Goal: Task Accomplishment & Management: Manage account settings

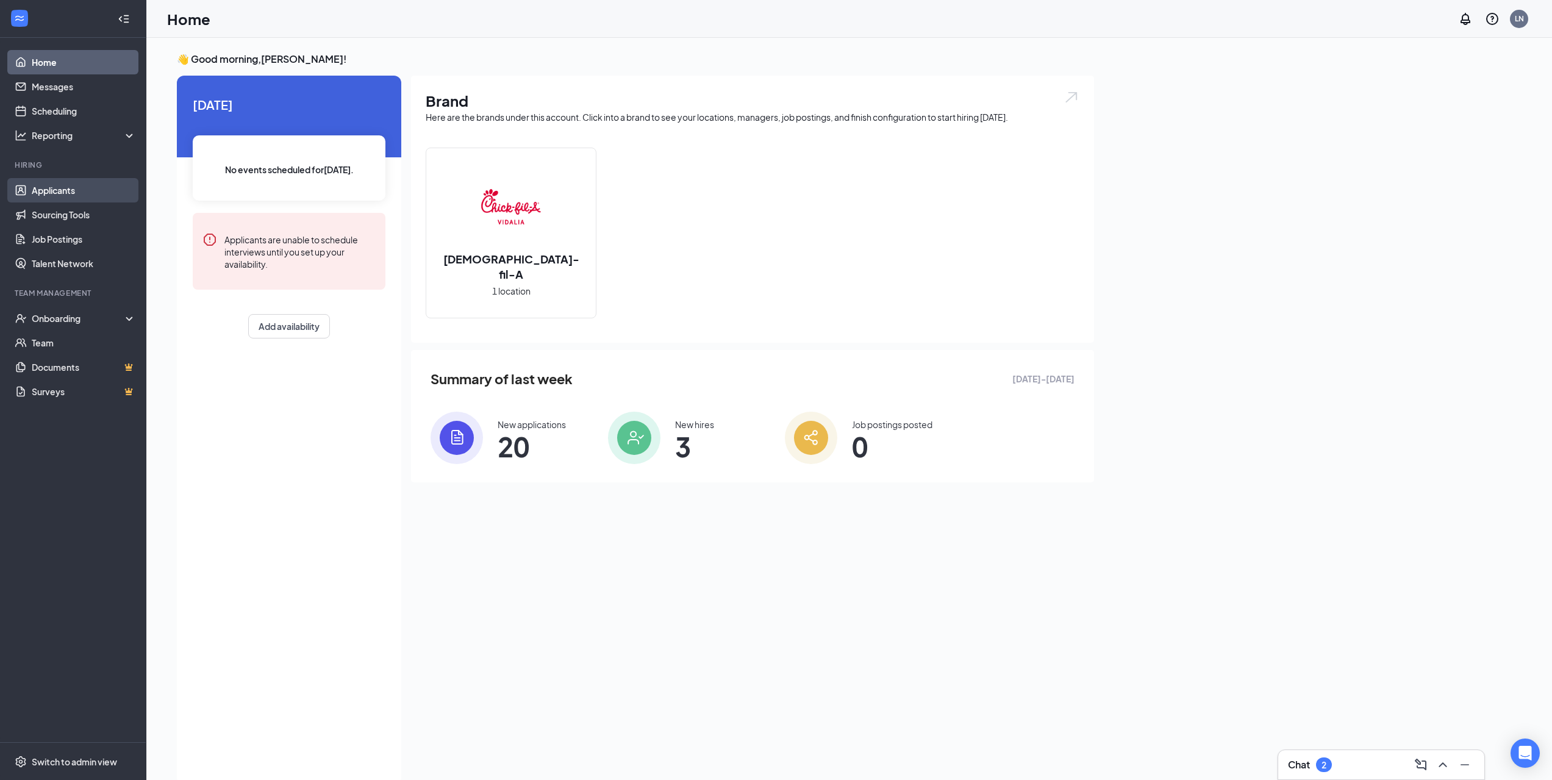
click at [83, 199] on link "Applicants" at bounding box center [84, 190] width 104 height 24
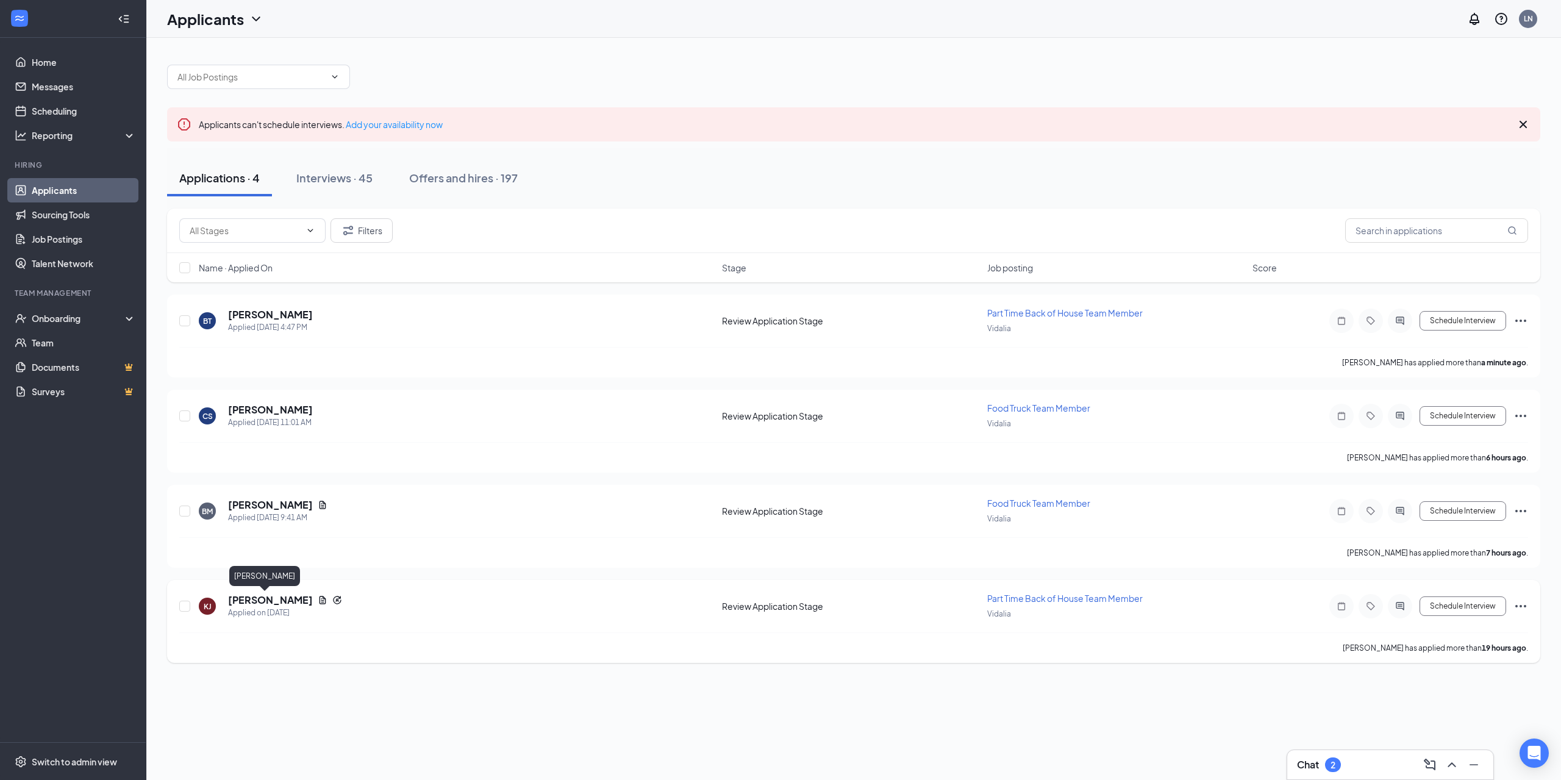
click at [244, 602] on h5 "[PERSON_NAME]" at bounding box center [270, 599] width 85 height 13
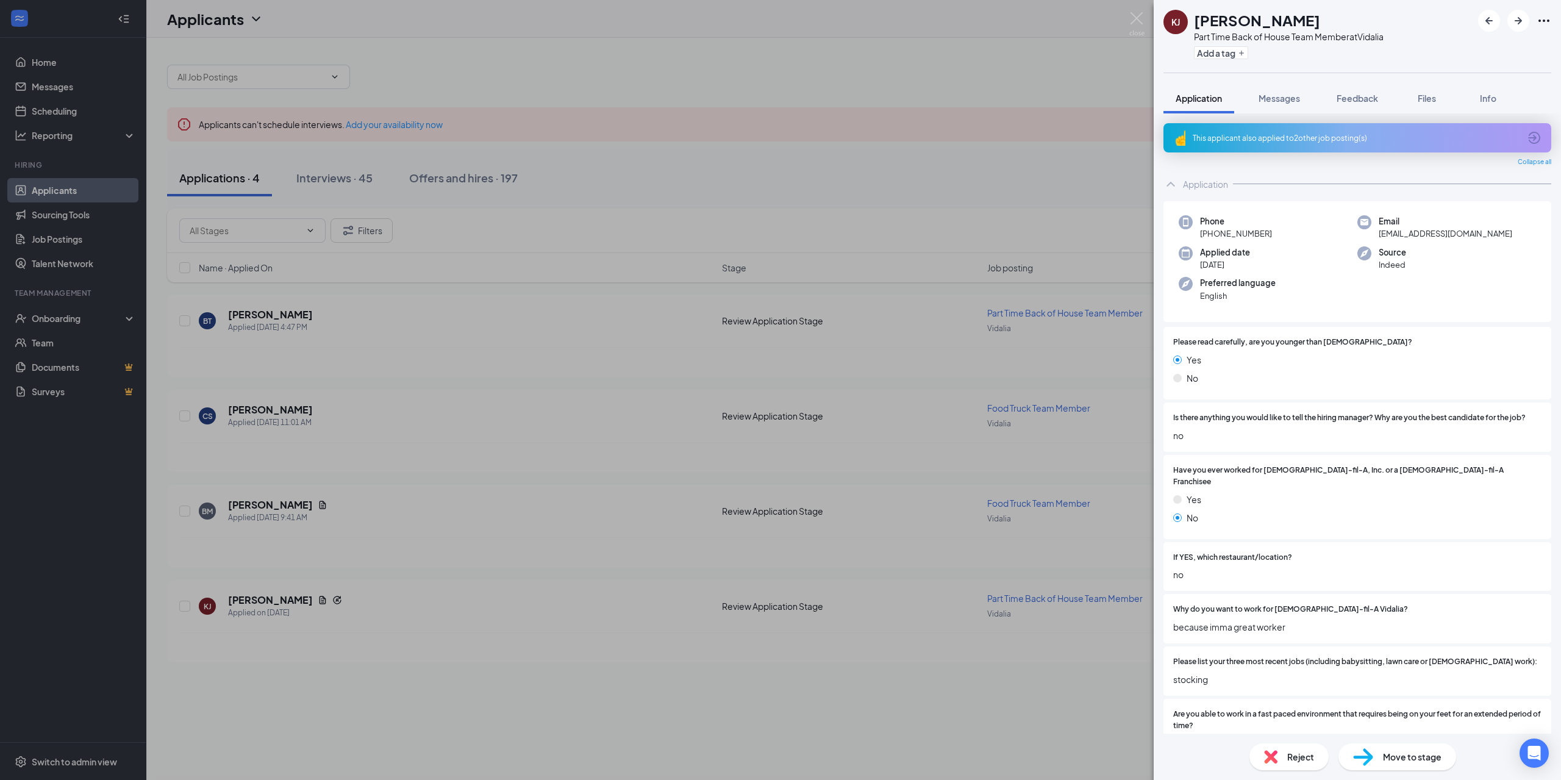
click at [1335, 140] on div "This applicant also applied to 2 other job posting(s)" at bounding box center [1356, 138] width 327 height 10
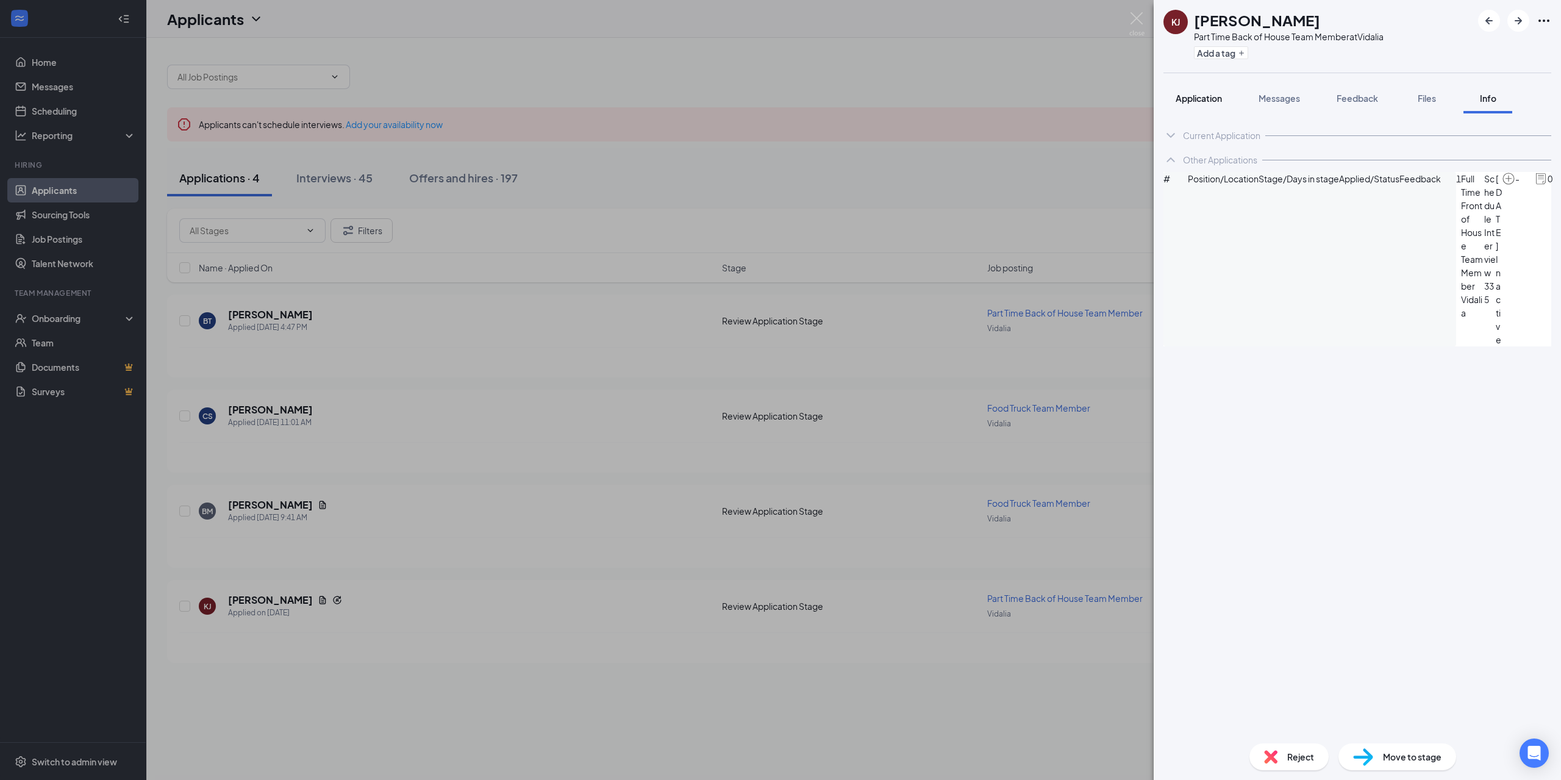
click at [1187, 91] on button "Application" at bounding box center [1199, 98] width 71 height 30
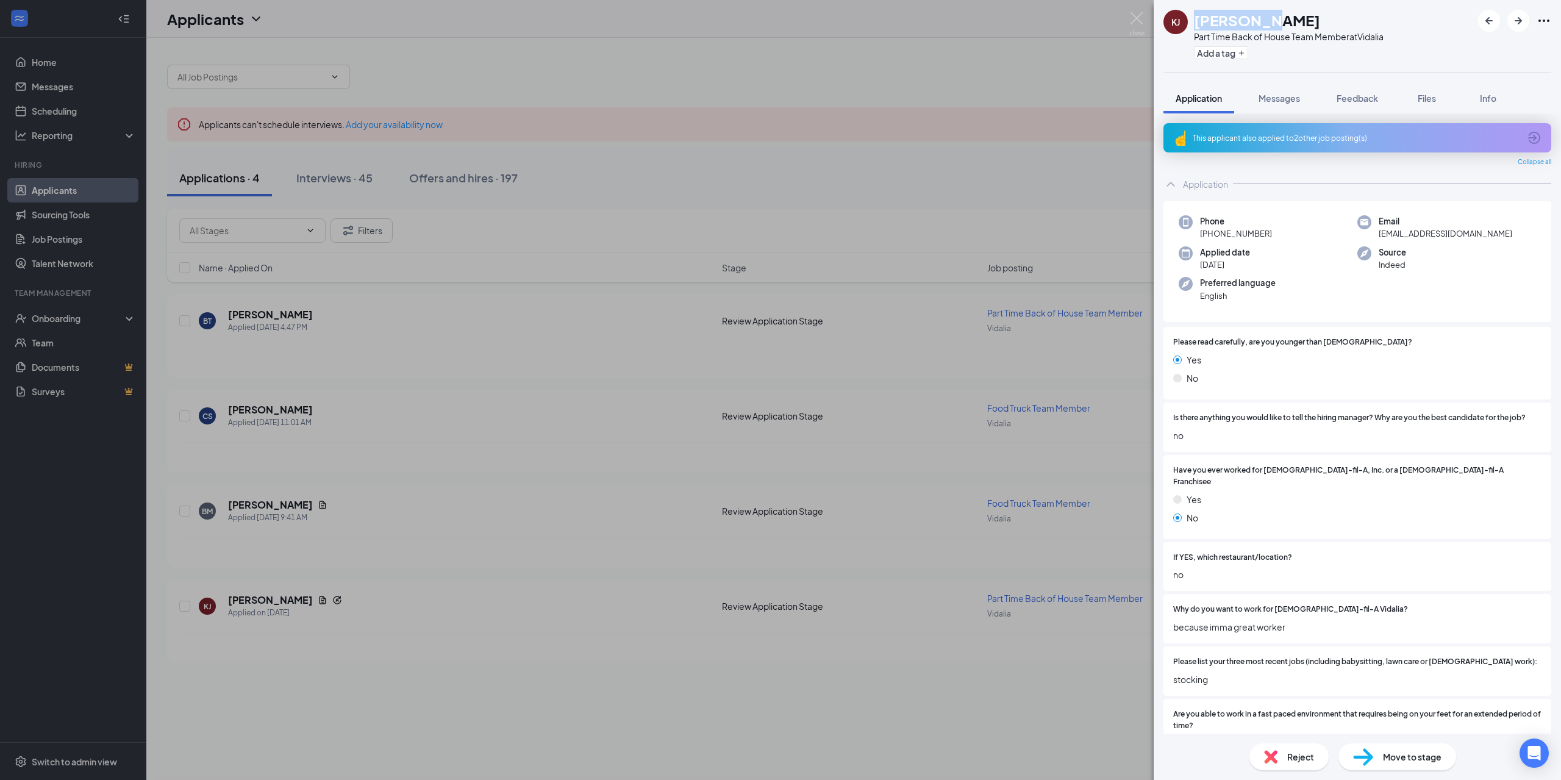
drag, startPoint x: 1281, startPoint y: 15, endPoint x: 1195, endPoint y: 24, distance: 86.4
click at [1195, 24] on div "[PERSON_NAME]" at bounding box center [1289, 20] width 190 height 21
copy h1 "[PERSON_NAME]"
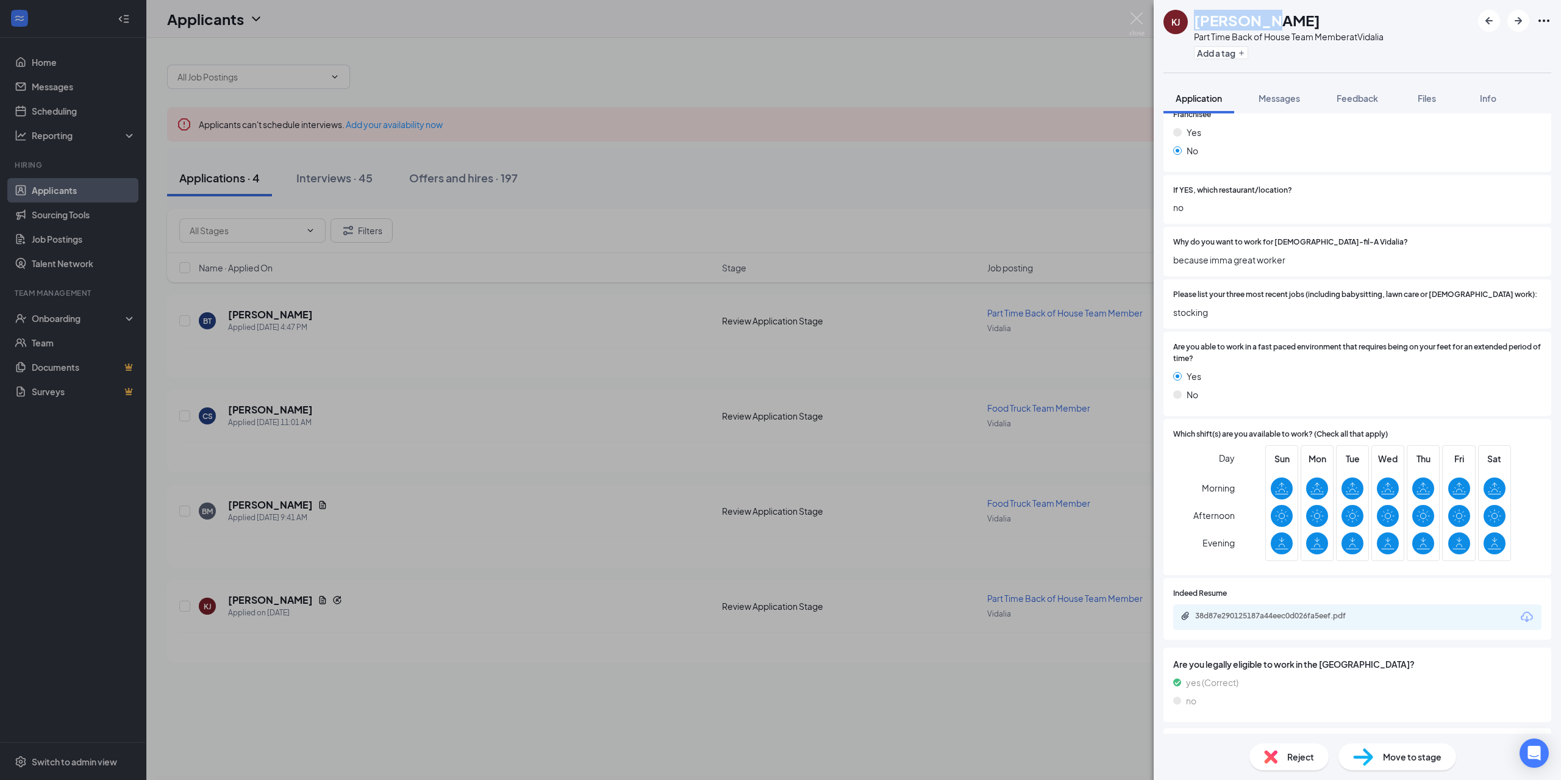
scroll to position [488, 0]
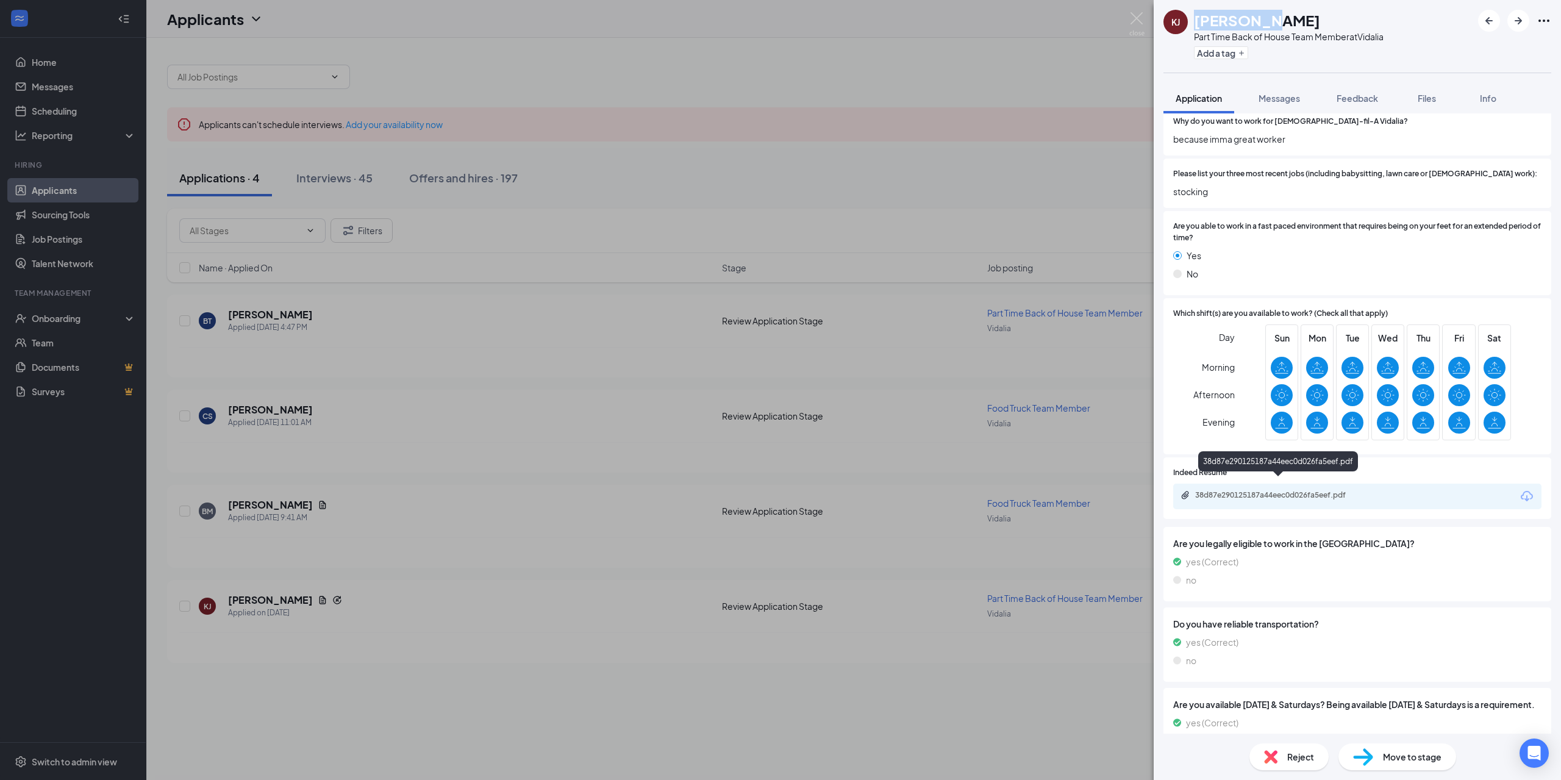
click at [1284, 490] on div "38d87e290125187a44eec0d026fa5eef.pdf" at bounding box center [1280, 495] width 171 height 10
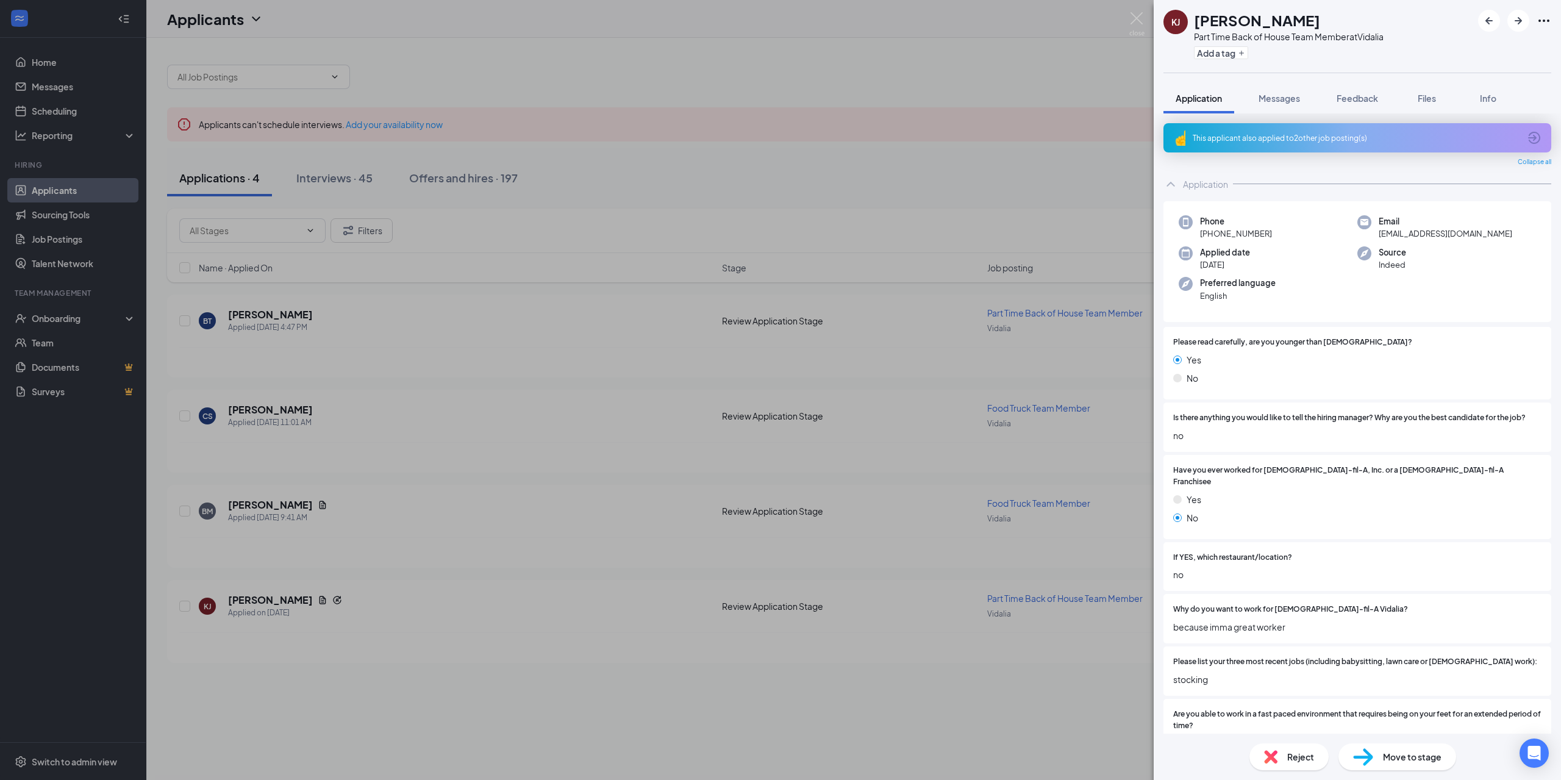
click at [1433, 759] on span "Move to stage" at bounding box center [1412, 756] width 59 height 13
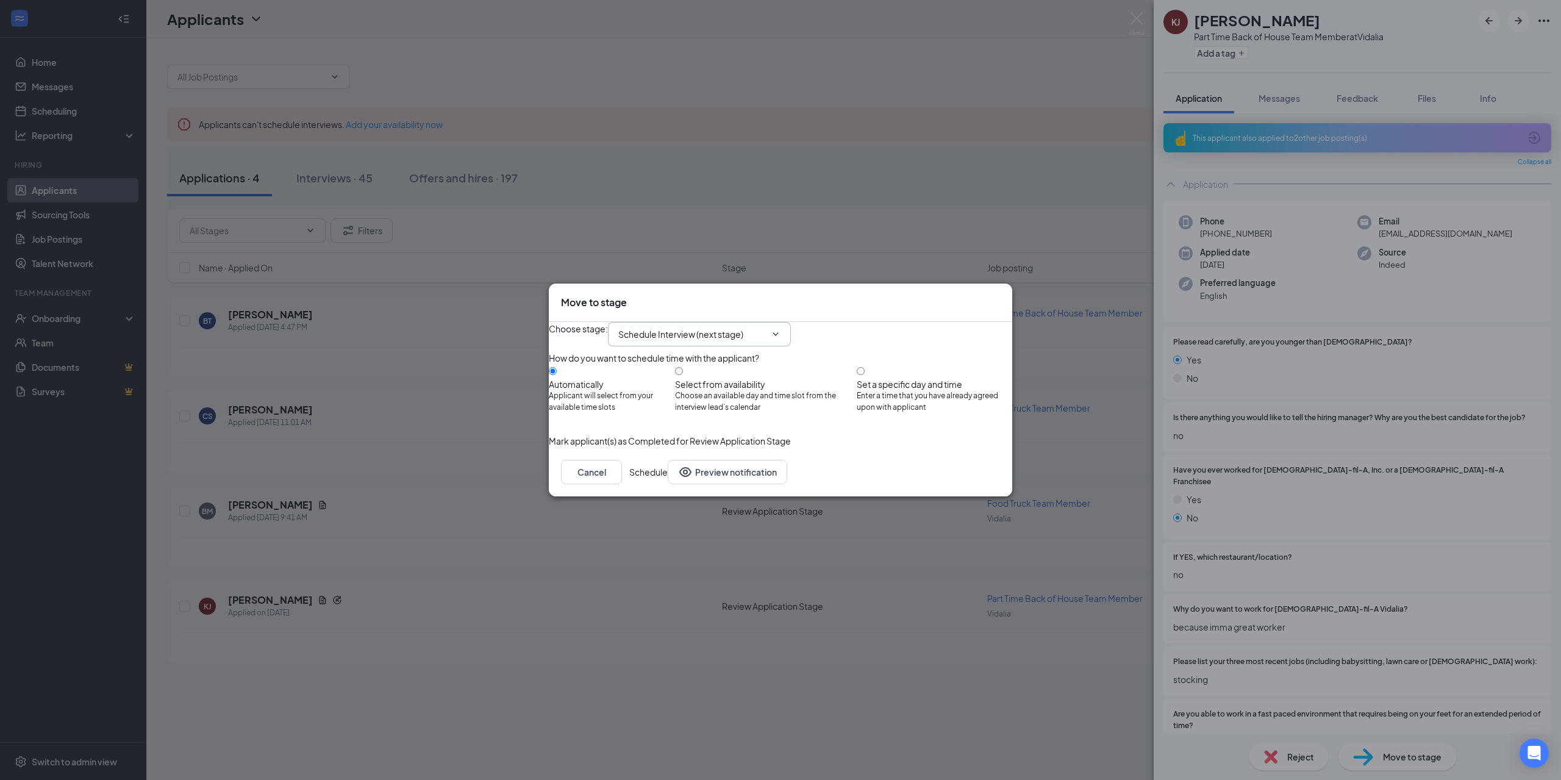
click at [727, 328] on input "Schedule Interview (next stage)" at bounding box center [692, 334] width 148 height 13
click at [708, 467] on div "Potential Candidate" at bounding box center [668, 473] width 80 height 13
type input "Potential Candidate"
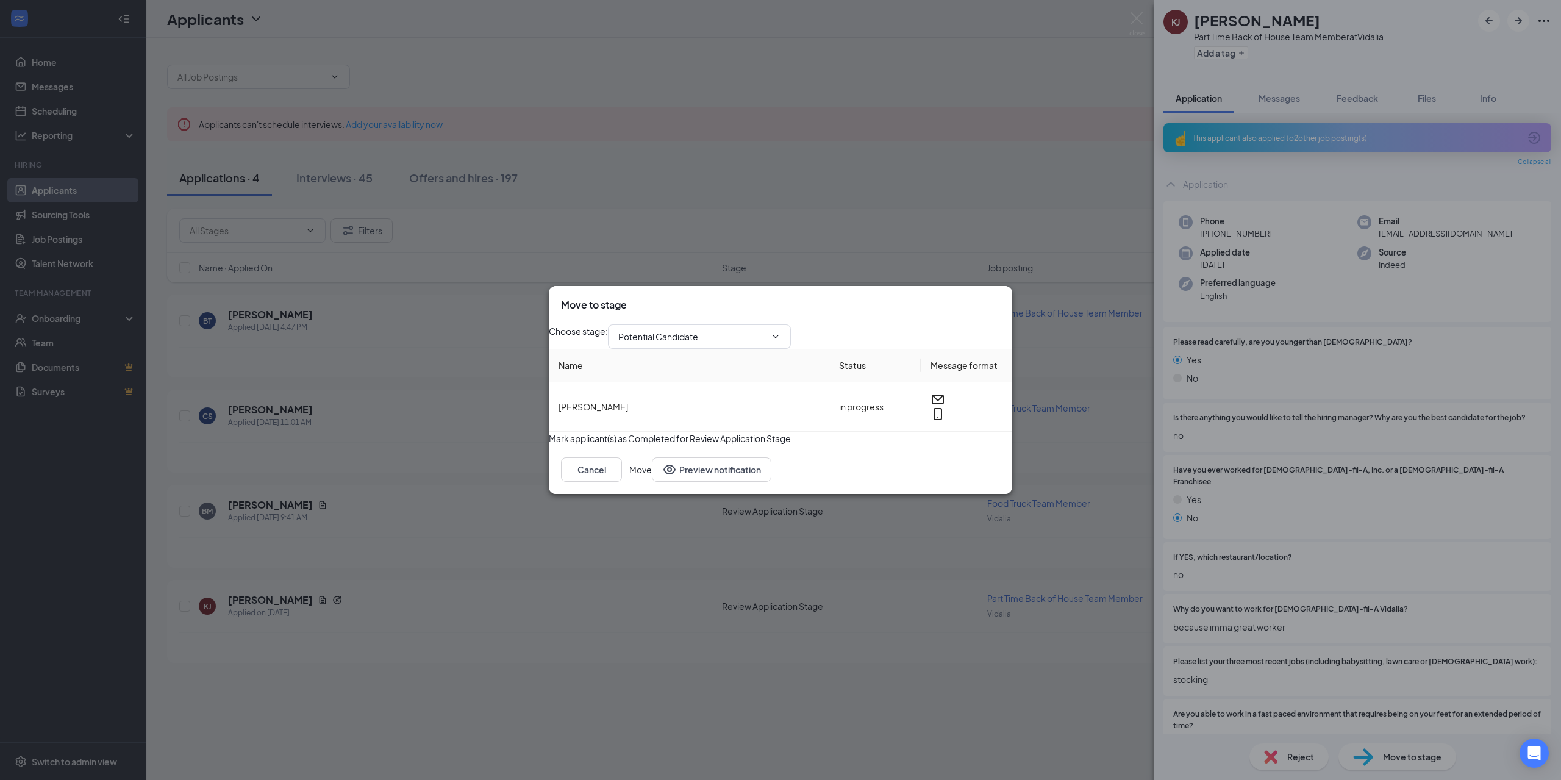
click at [652, 482] on button "Move" at bounding box center [640, 469] width 23 height 24
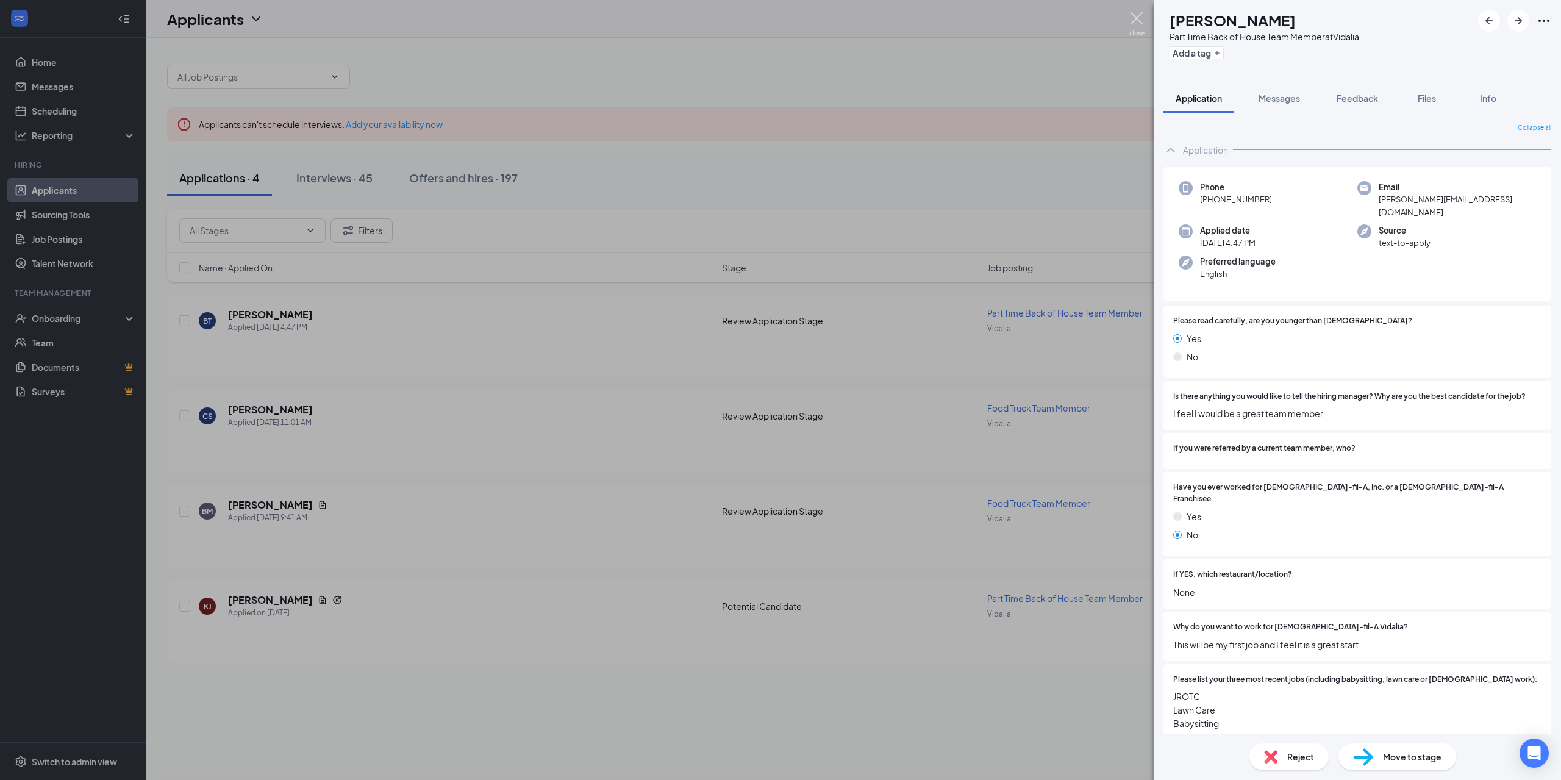
click at [1143, 14] on img at bounding box center [1137, 24] width 15 height 24
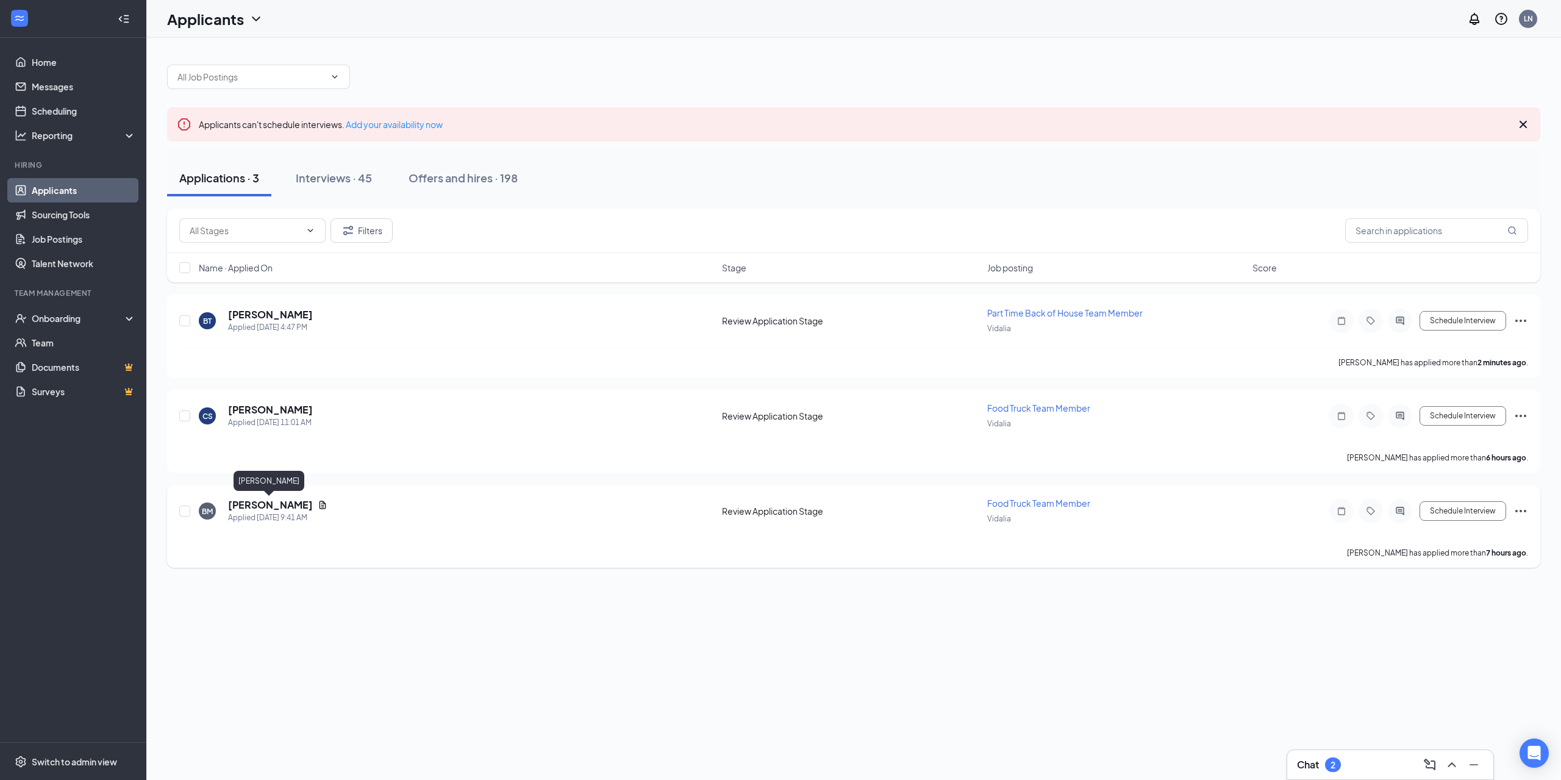
click at [254, 503] on h5 "[PERSON_NAME]" at bounding box center [270, 504] width 85 height 13
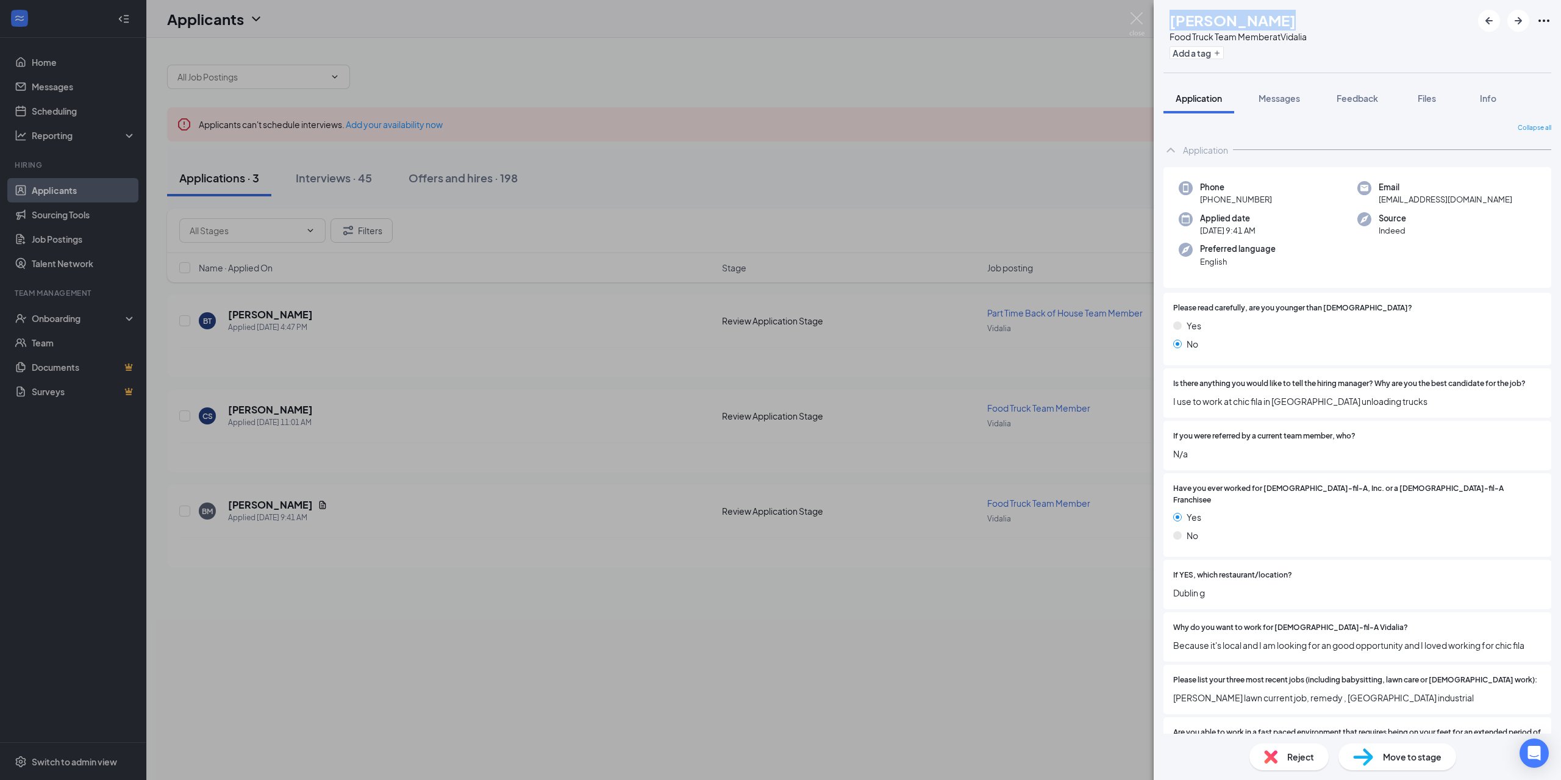
drag, startPoint x: 1315, startPoint y: 13, endPoint x: 1198, endPoint y: 21, distance: 117.4
click at [1198, 21] on div "[PERSON_NAME]" at bounding box center [1238, 20] width 137 height 21
copy h1 "[PERSON_NAME]"
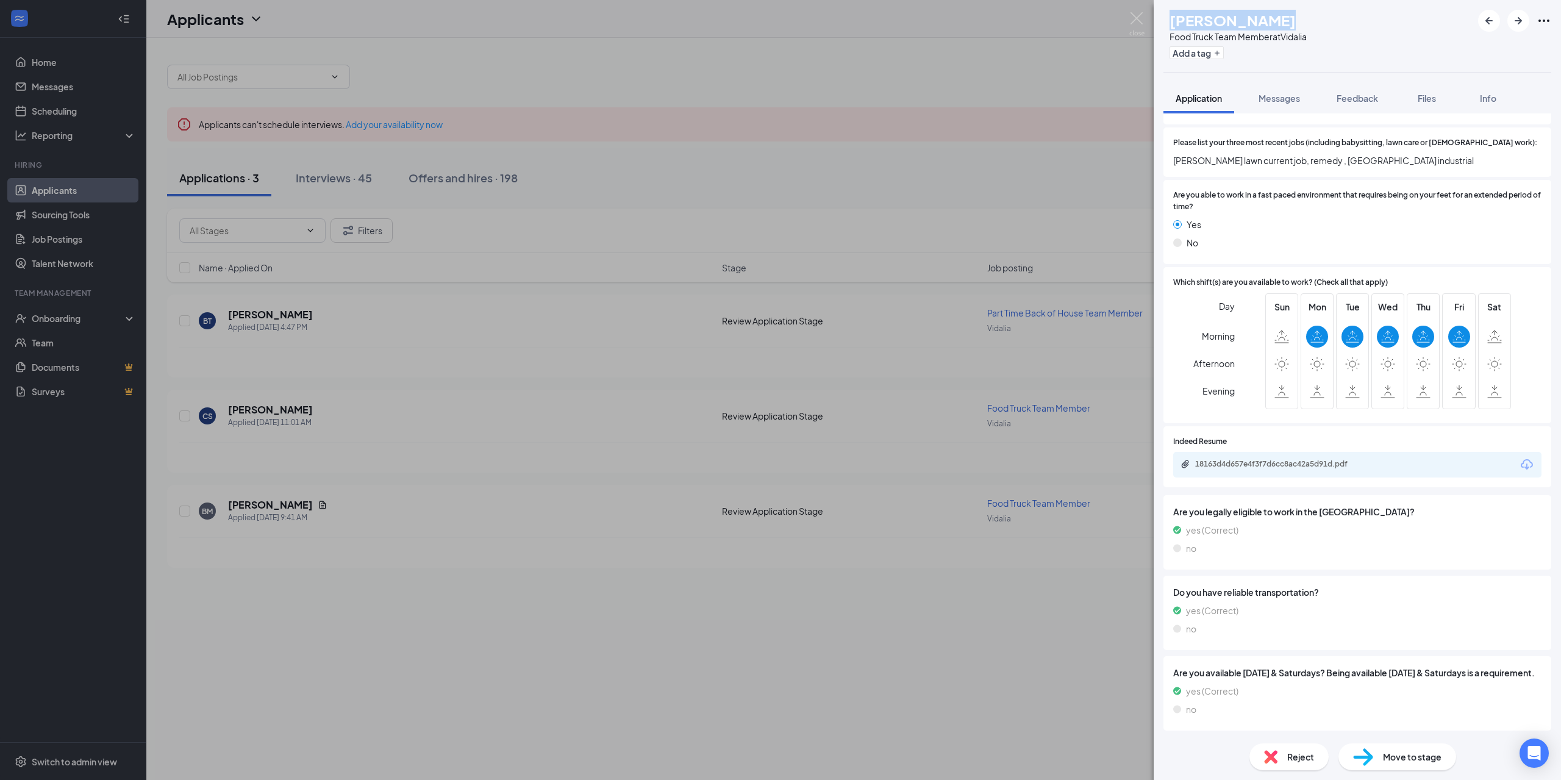
scroll to position [535, 0]
click at [1413, 756] on span "Move to stage" at bounding box center [1412, 756] width 59 height 13
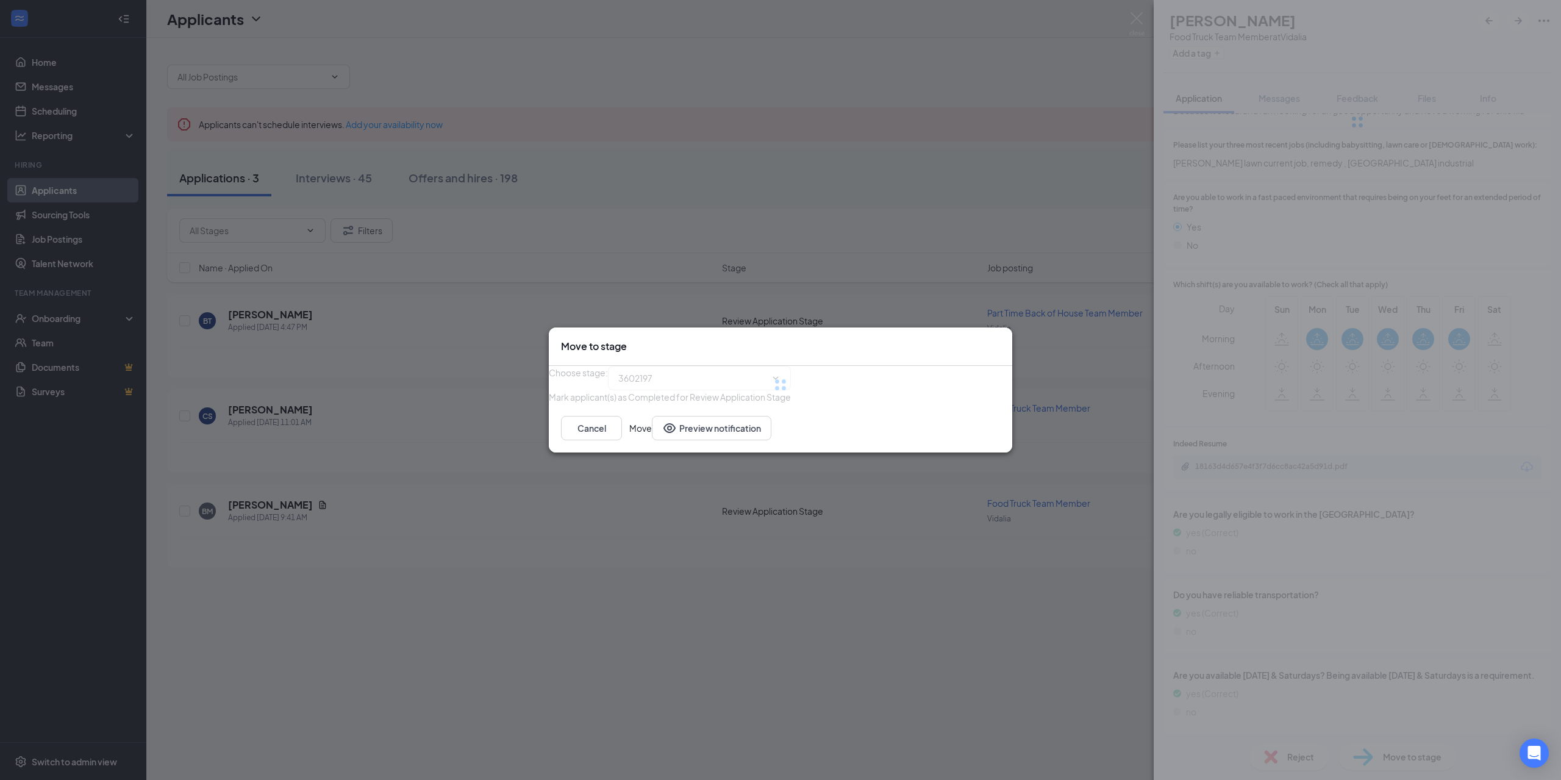
type input "Schedule Interview (next stage)"
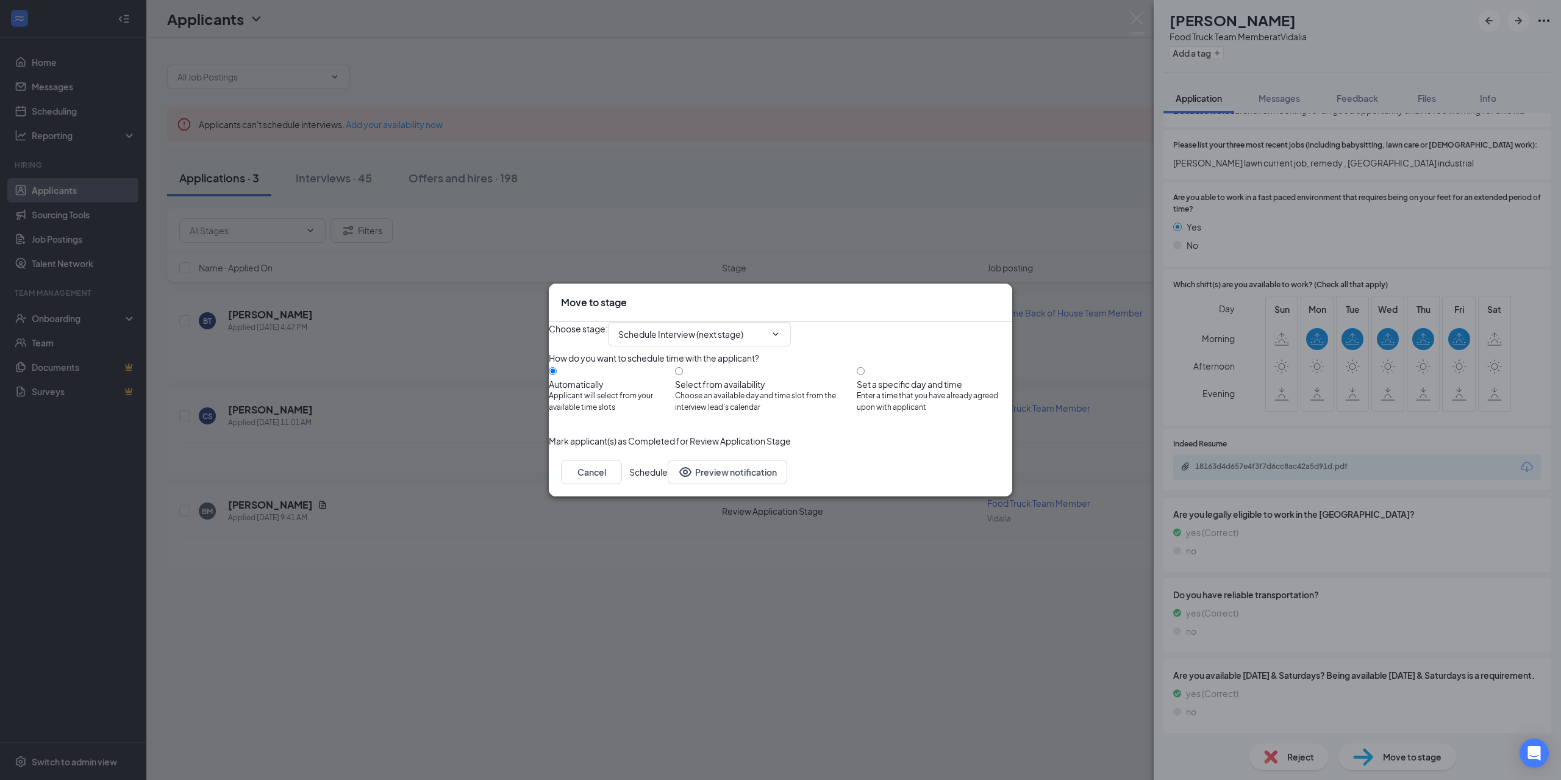
click at [970, 484] on div "Cancel Schedule Preview notification" at bounding box center [781, 472] width 464 height 49
click at [668, 484] on button "Schedule" at bounding box center [648, 472] width 38 height 24
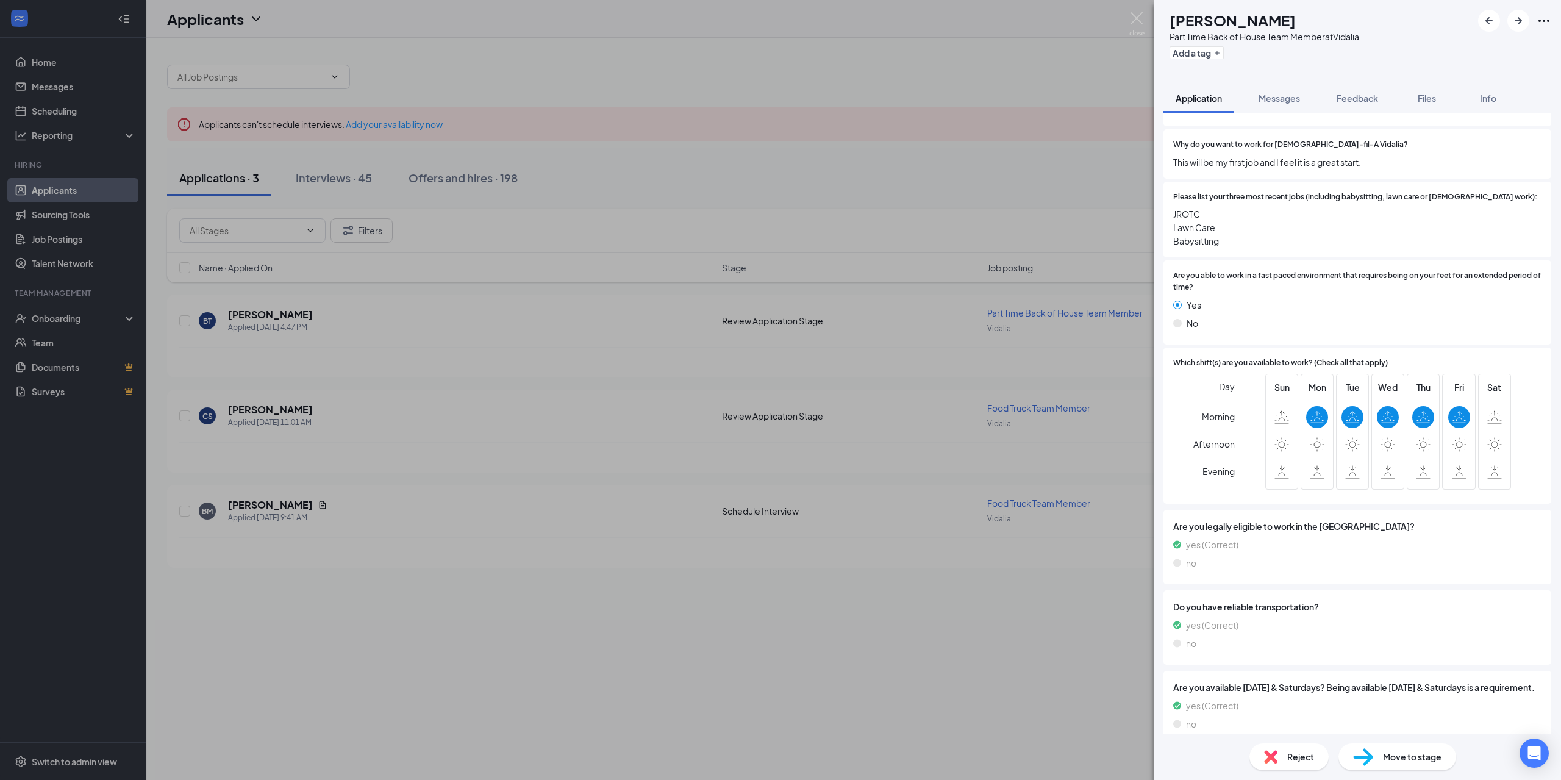
scroll to position [482, 0]
click at [1139, 26] on img at bounding box center [1137, 24] width 15 height 24
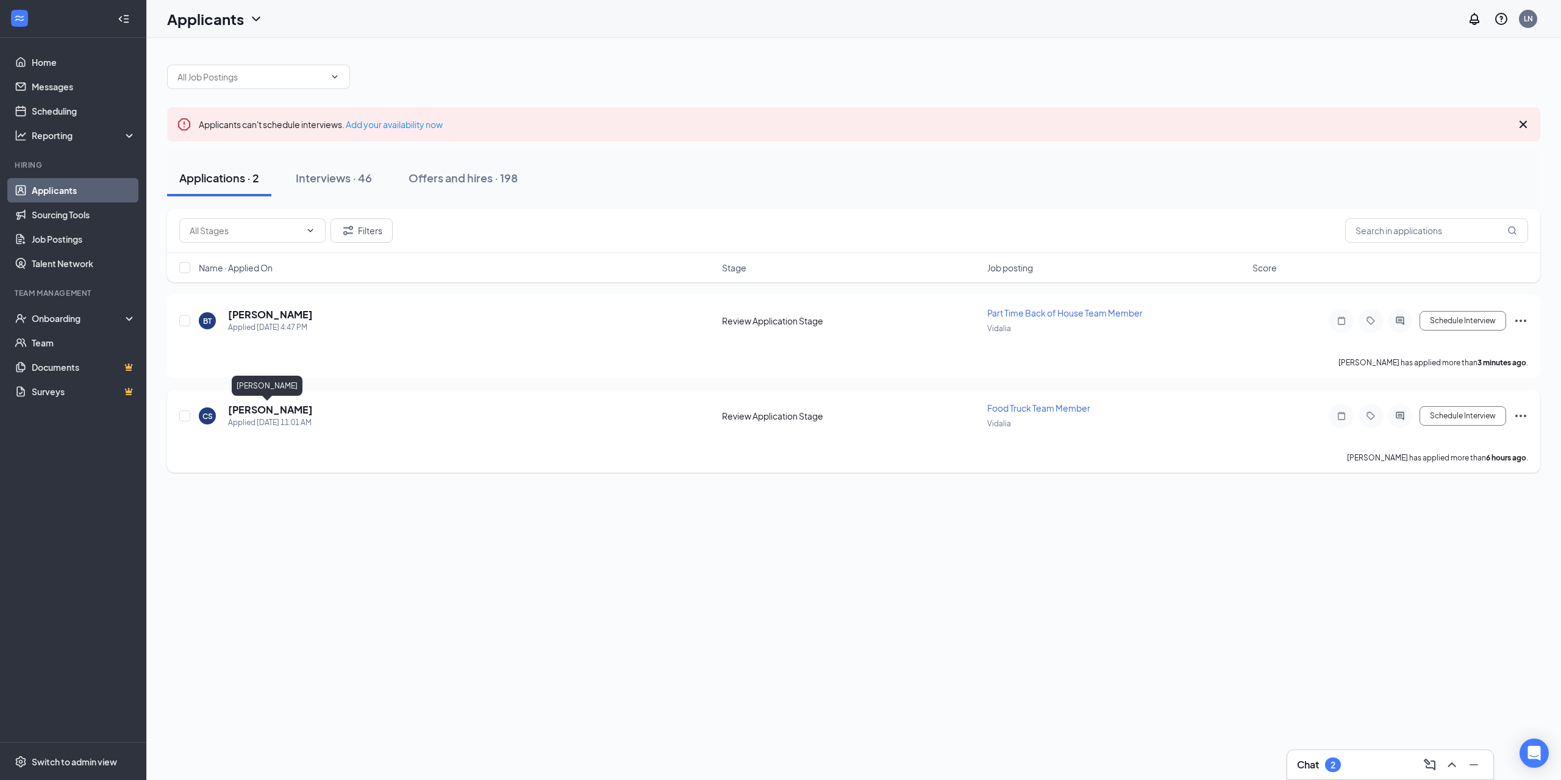
click at [276, 406] on h5 "[PERSON_NAME]" at bounding box center [270, 409] width 85 height 13
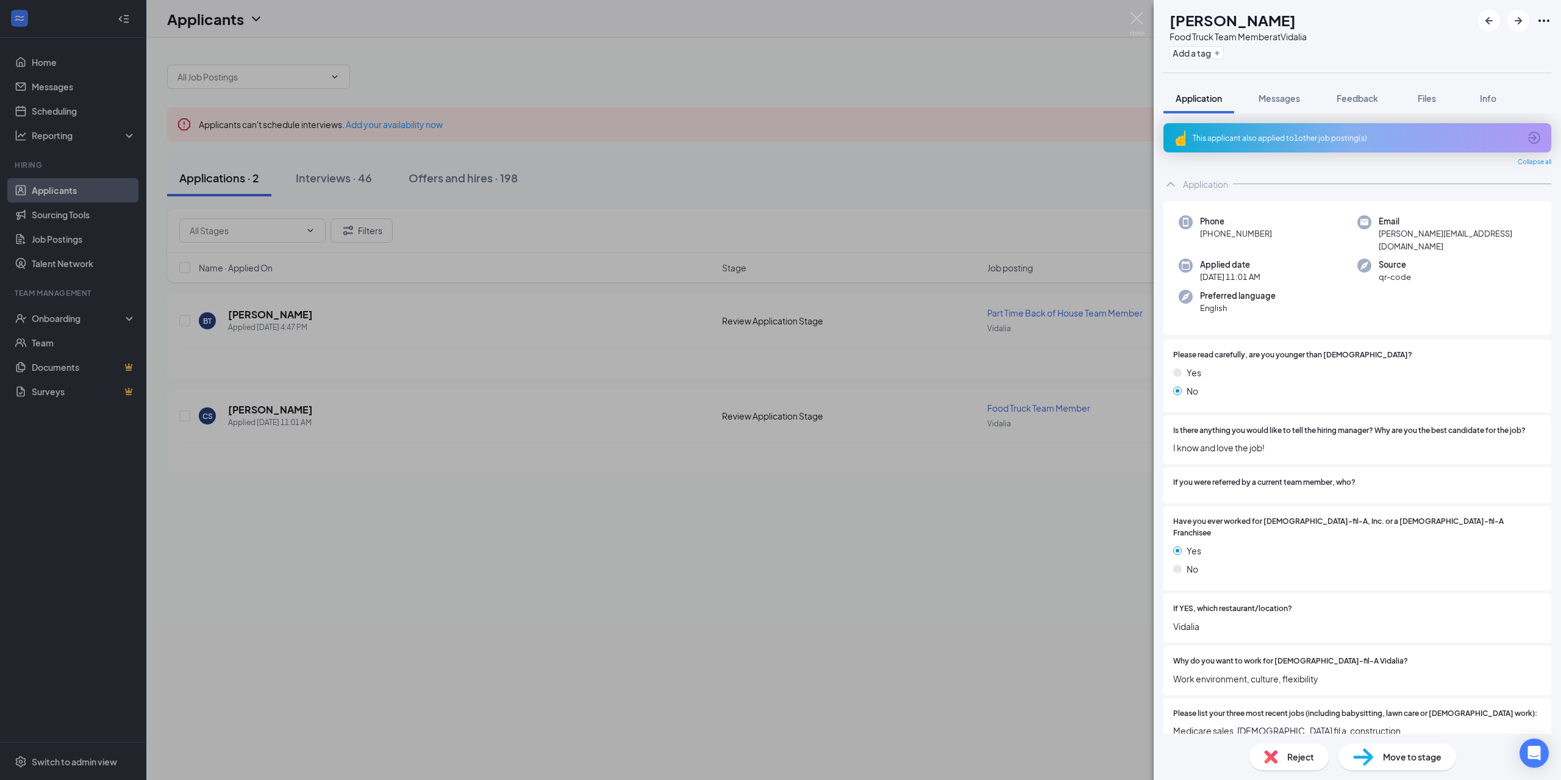
click at [1344, 140] on div "This applicant also applied to 1 other job posting(s)" at bounding box center [1356, 138] width 327 height 10
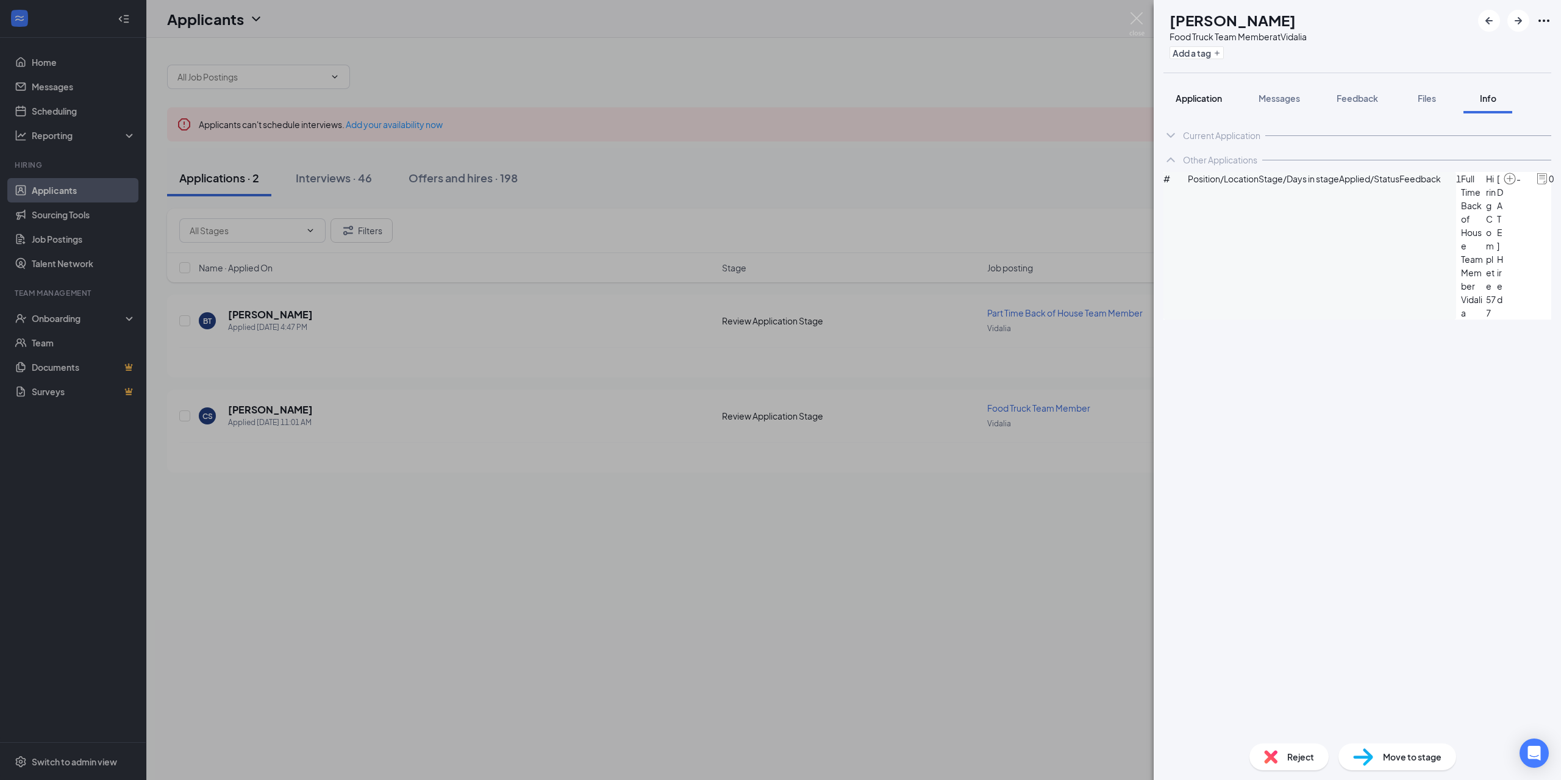
click at [1191, 98] on span "Application" at bounding box center [1199, 98] width 46 height 11
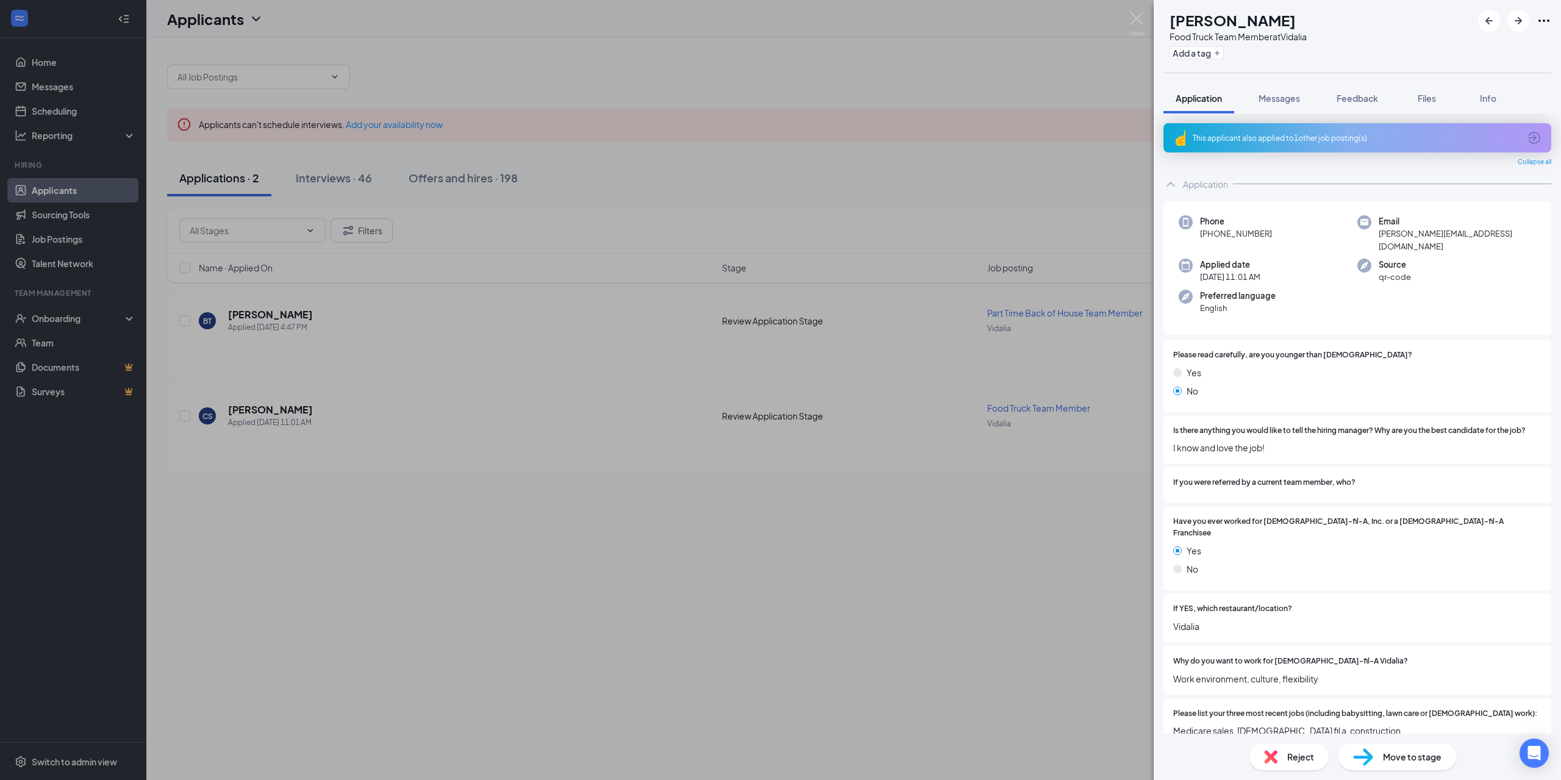
click at [1360, 137] on div "This applicant also applied to 1 other job posting(s)" at bounding box center [1356, 138] width 327 height 10
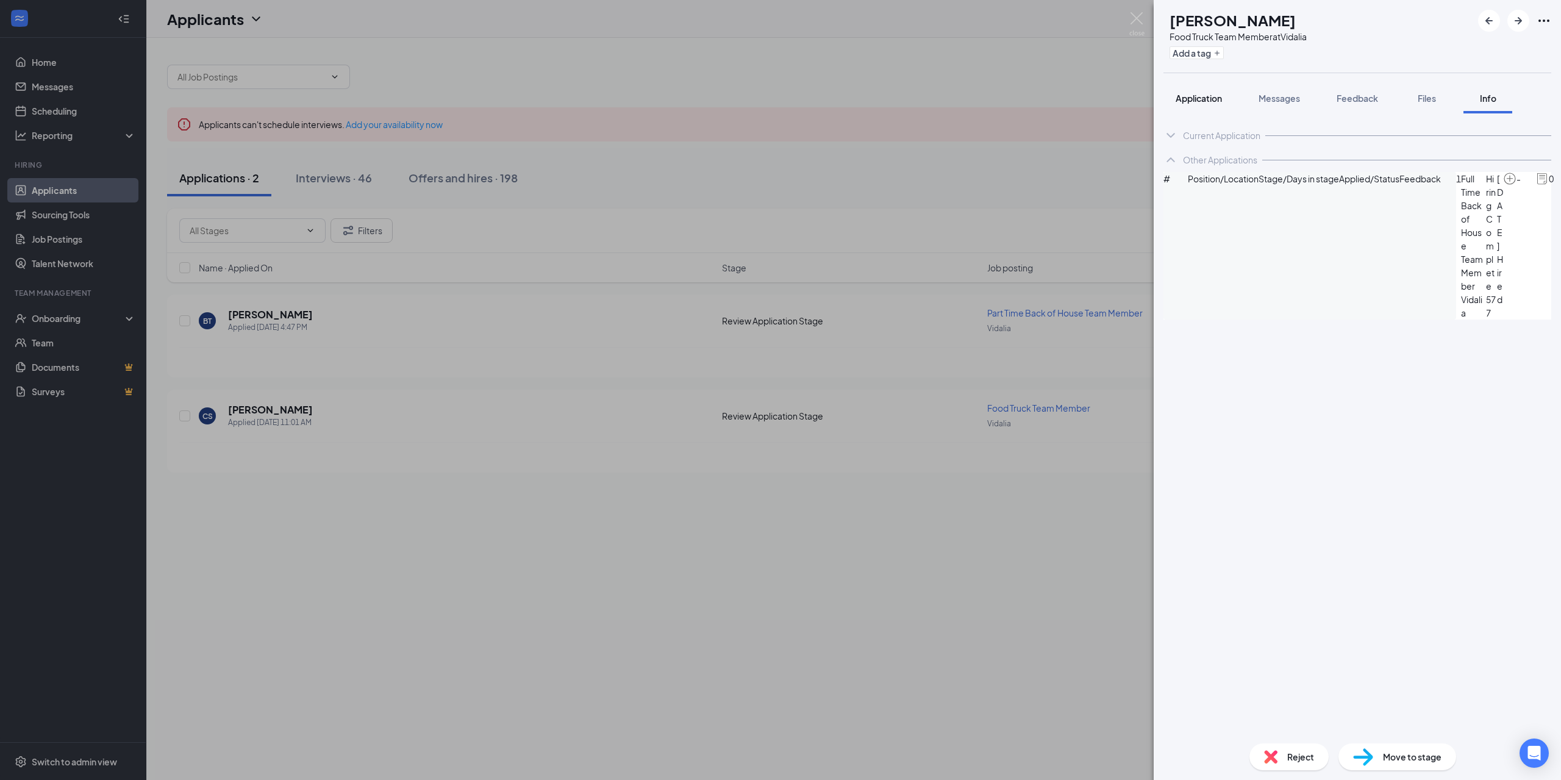
click at [1205, 93] on span "Application" at bounding box center [1199, 98] width 46 height 11
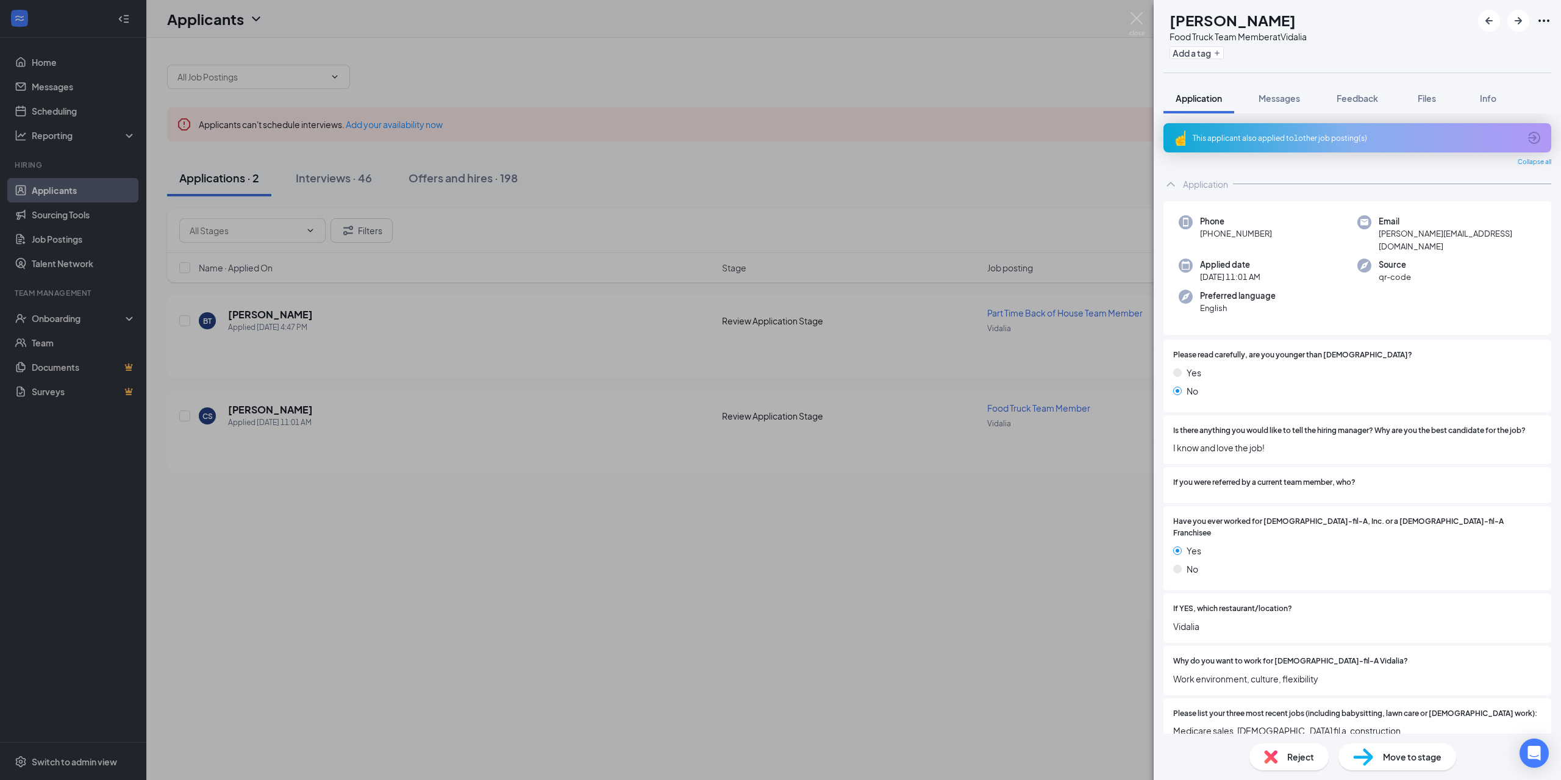
click at [1253, 145] on div "This applicant also applied to 1 other job posting(s)" at bounding box center [1358, 137] width 388 height 29
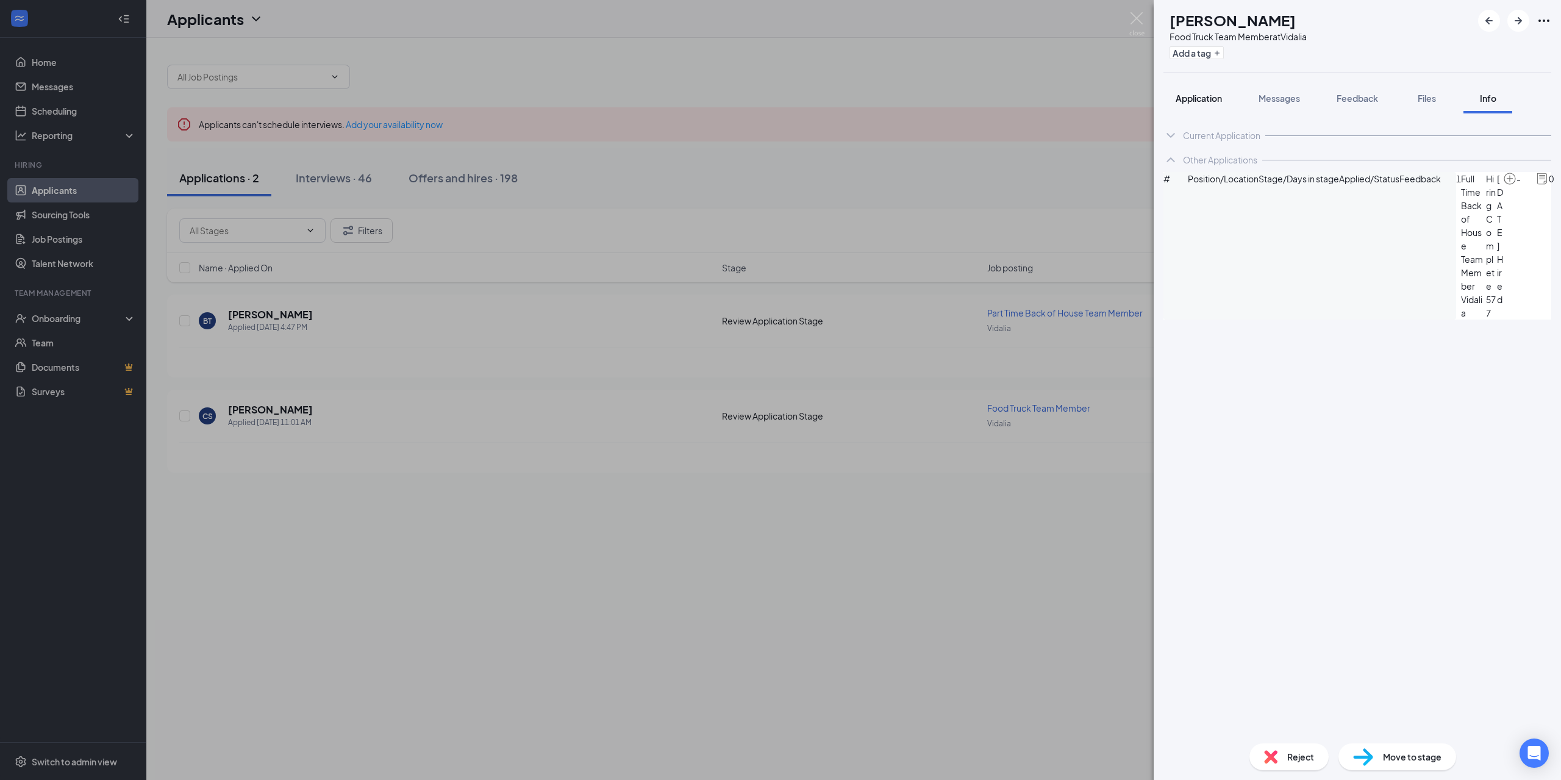
click at [1207, 98] on span "Application" at bounding box center [1199, 98] width 46 height 11
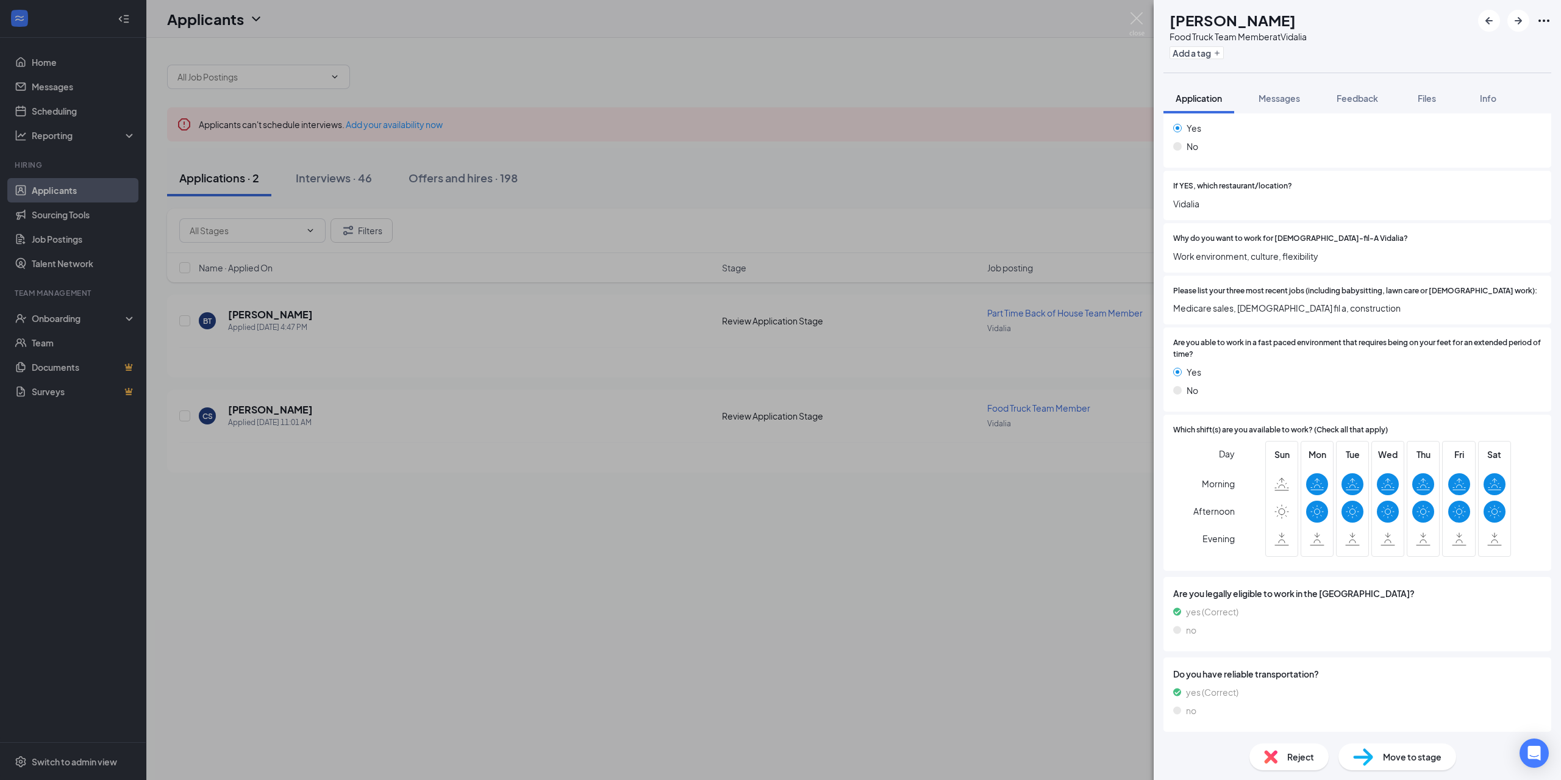
scroll to position [494, 0]
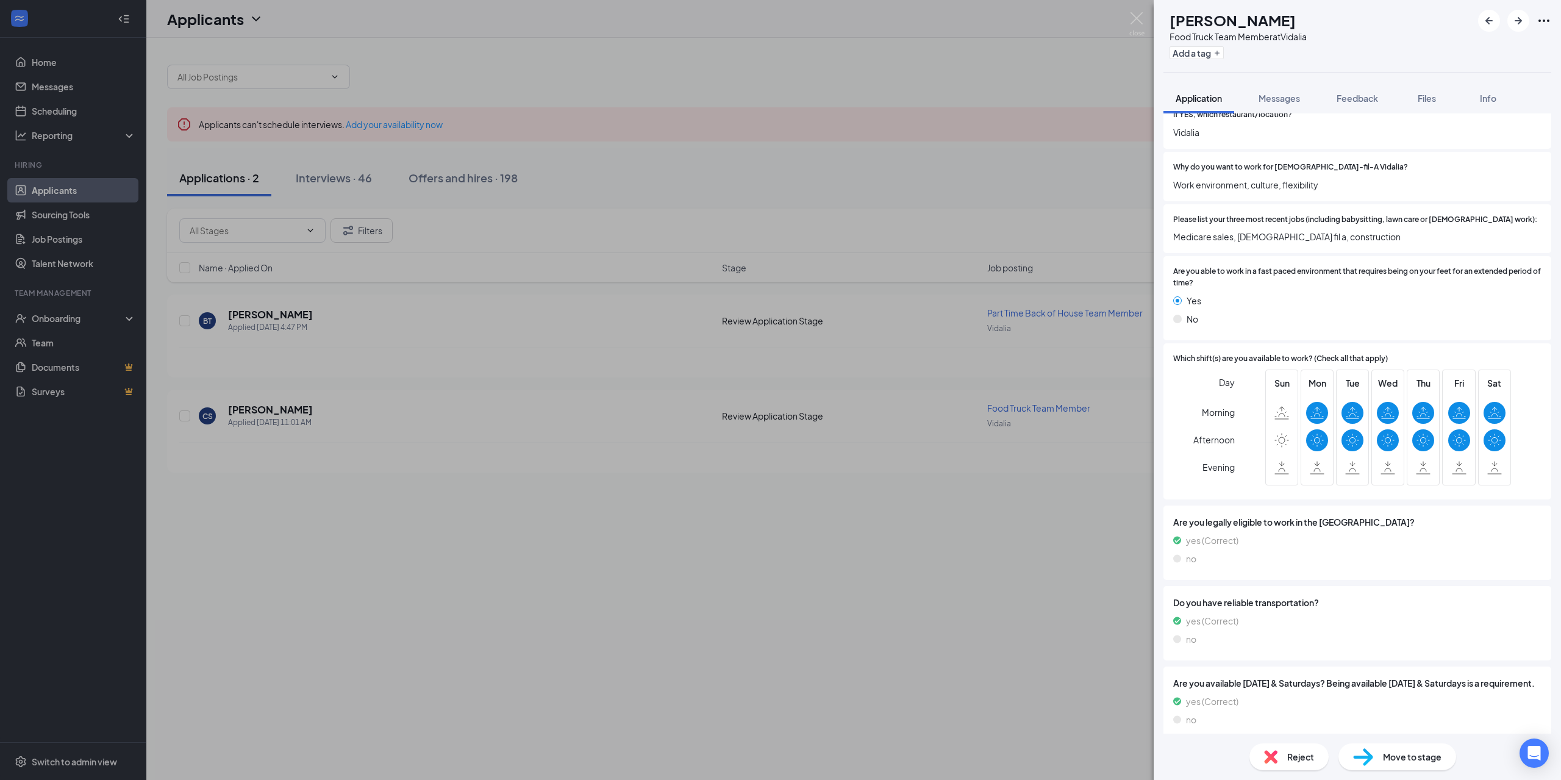
click at [1141, 18] on img at bounding box center [1137, 24] width 15 height 24
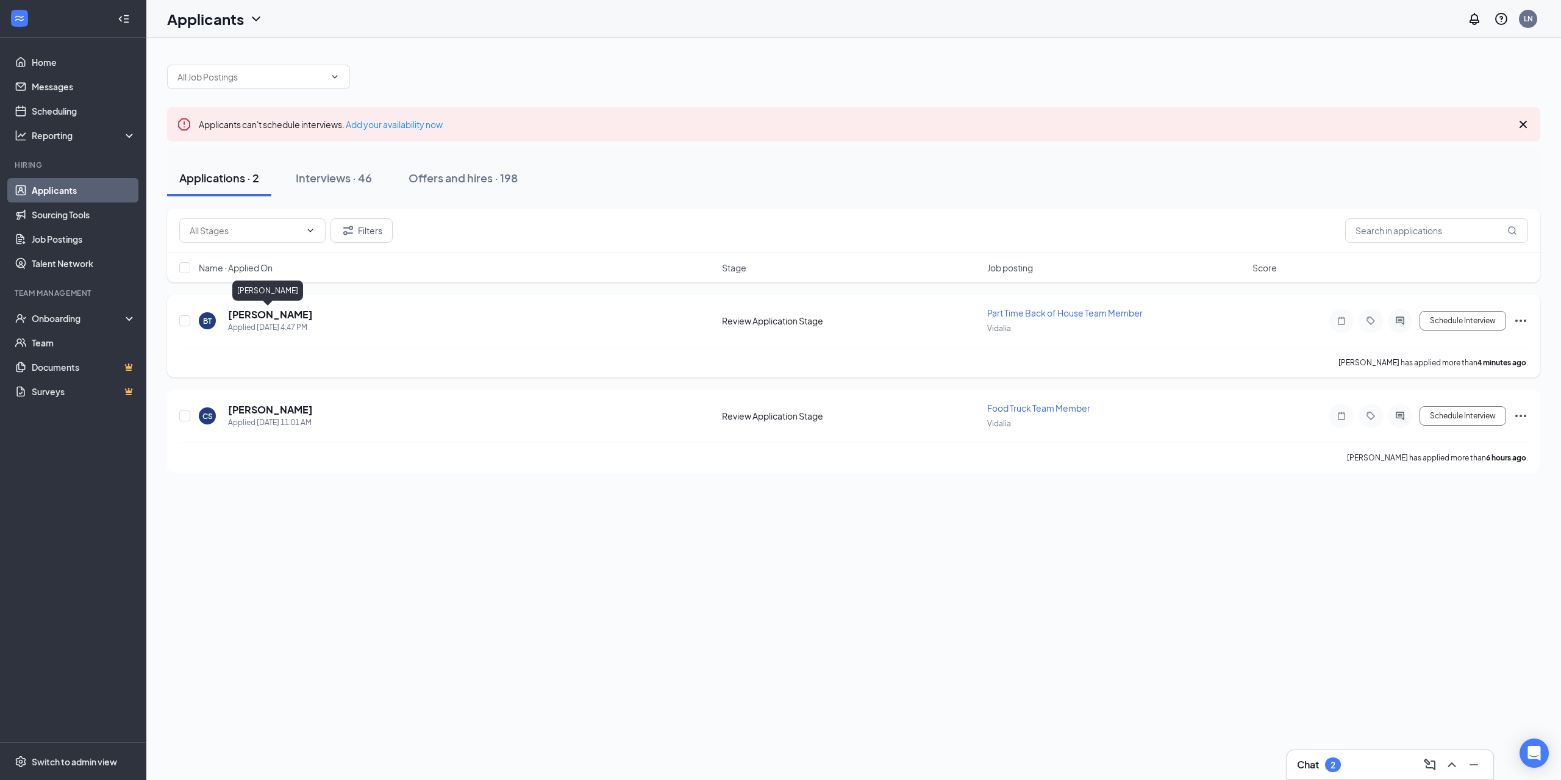
click at [273, 315] on h5 "[PERSON_NAME]" at bounding box center [270, 314] width 85 height 13
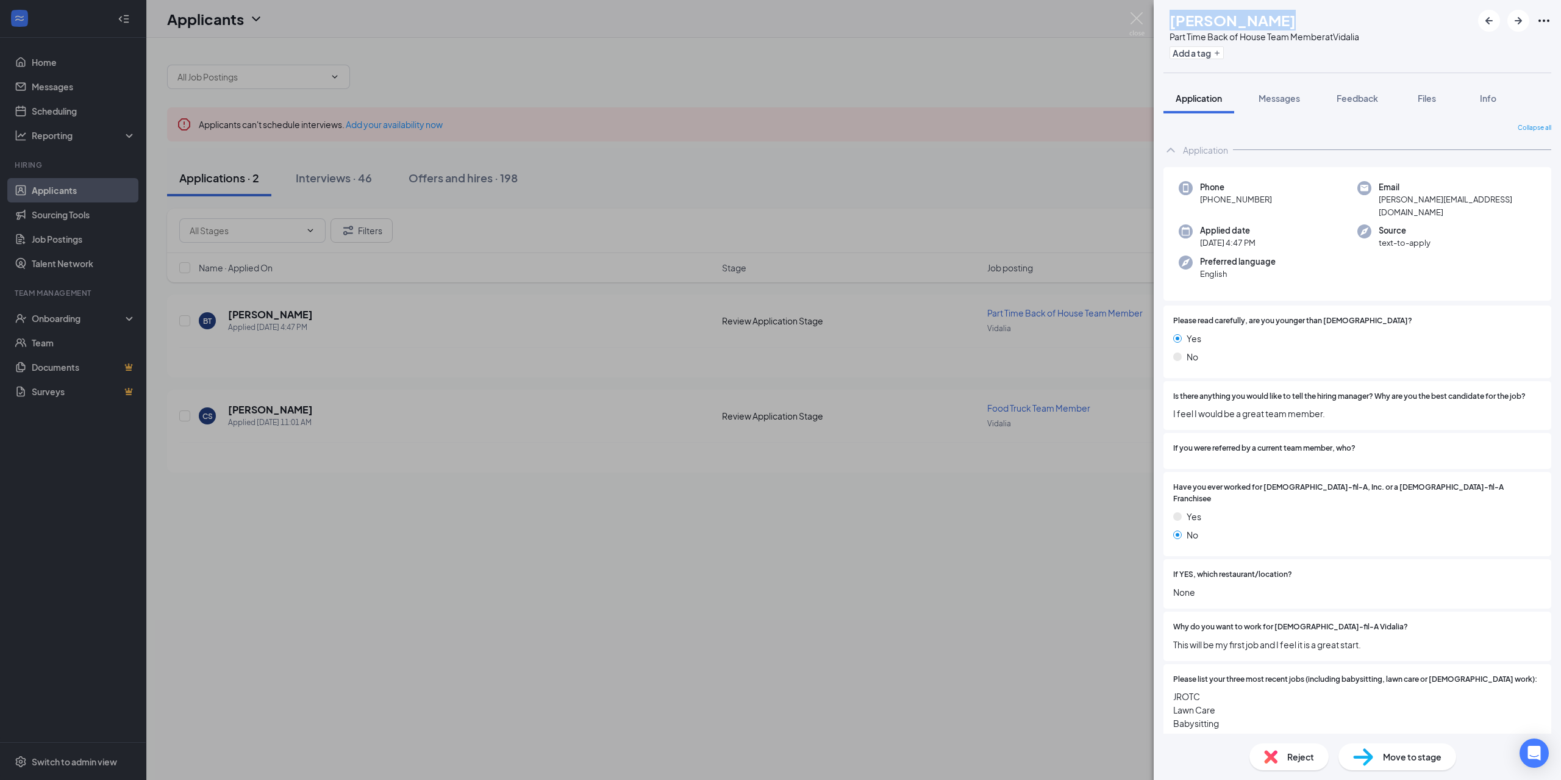
drag, startPoint x: 1320, startPoint y: 25, endPoint x: 1199, endPoint y: 24, distance: 121.4
click at [1199, 24] on div "[PERSON_NAME]" at bounding box center [1265, 20] width 190 height 21
copy h1 "[PERSON_NAME]"
click at [1480, 332] on div "Yes" at bounding box center [1357, 338] width 368 height 13
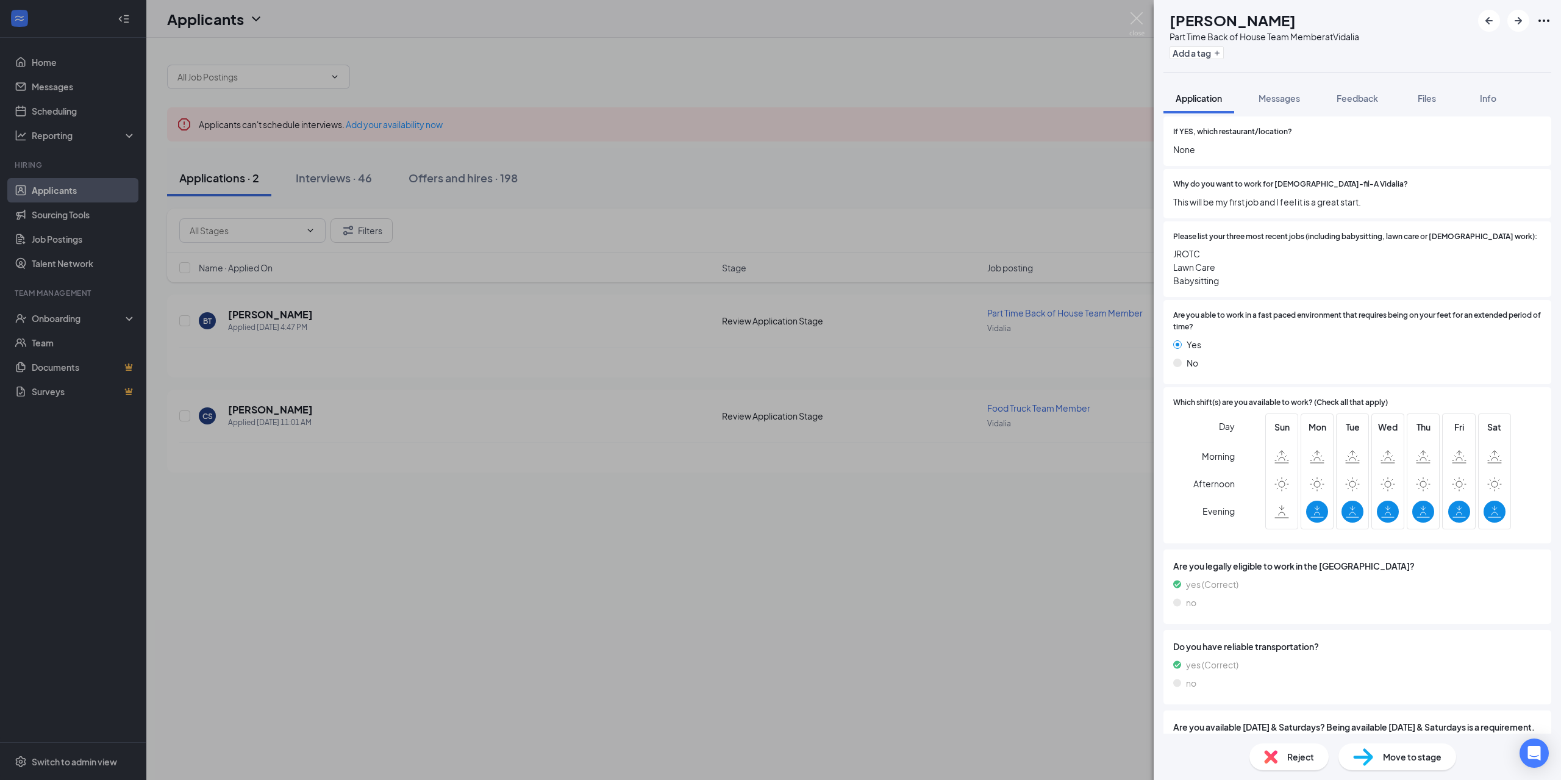
scroll to position [487, 0]
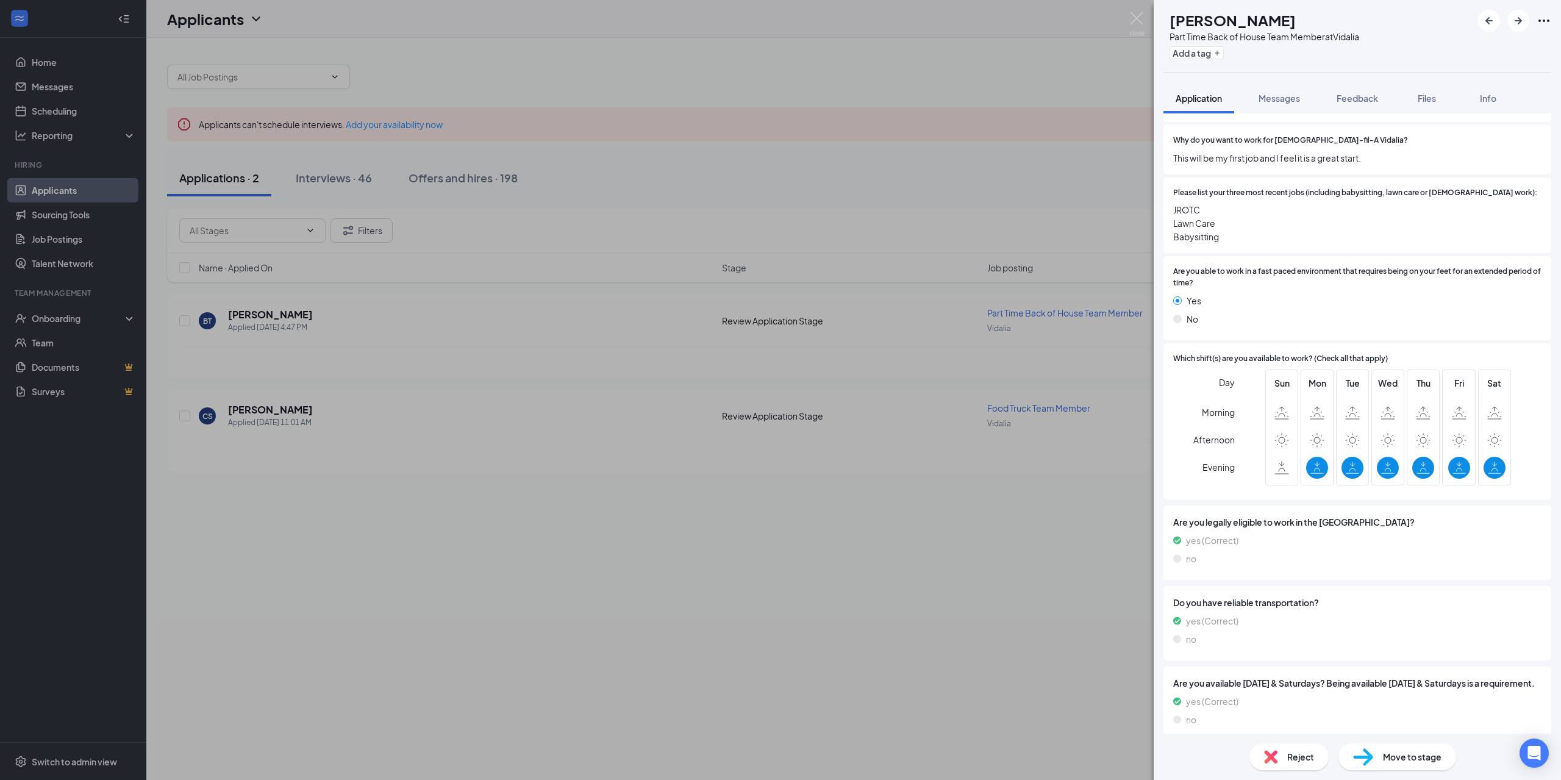
click at [1388, 759] on span "Move to stage" at bounding box center [1412, 756] width 59 height 13
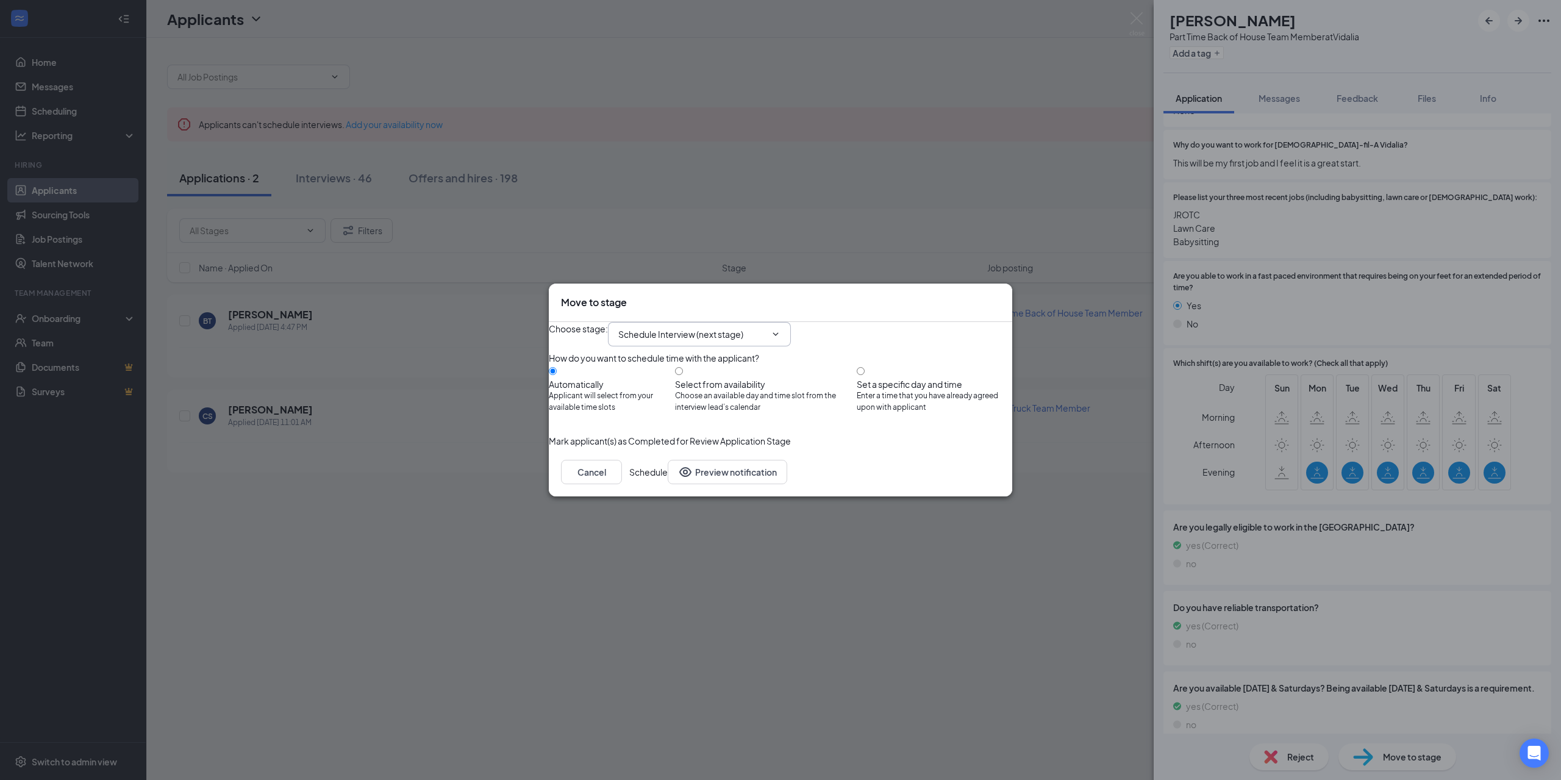
click at [726, 328] on input "Schedule Interview (next stage)" at bounding box center [692, 334] width 148 height 13
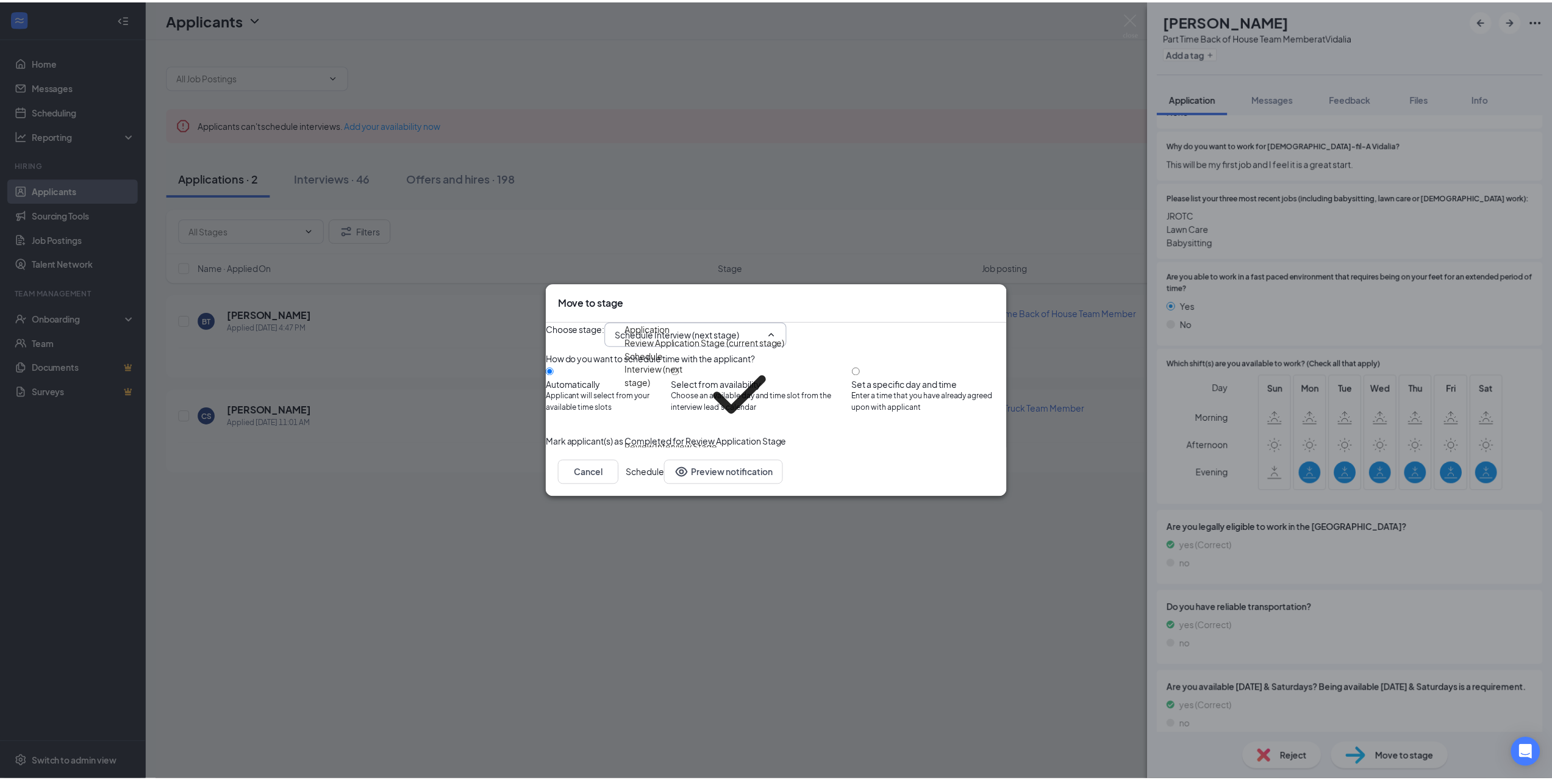
scroll to position [27, 0]
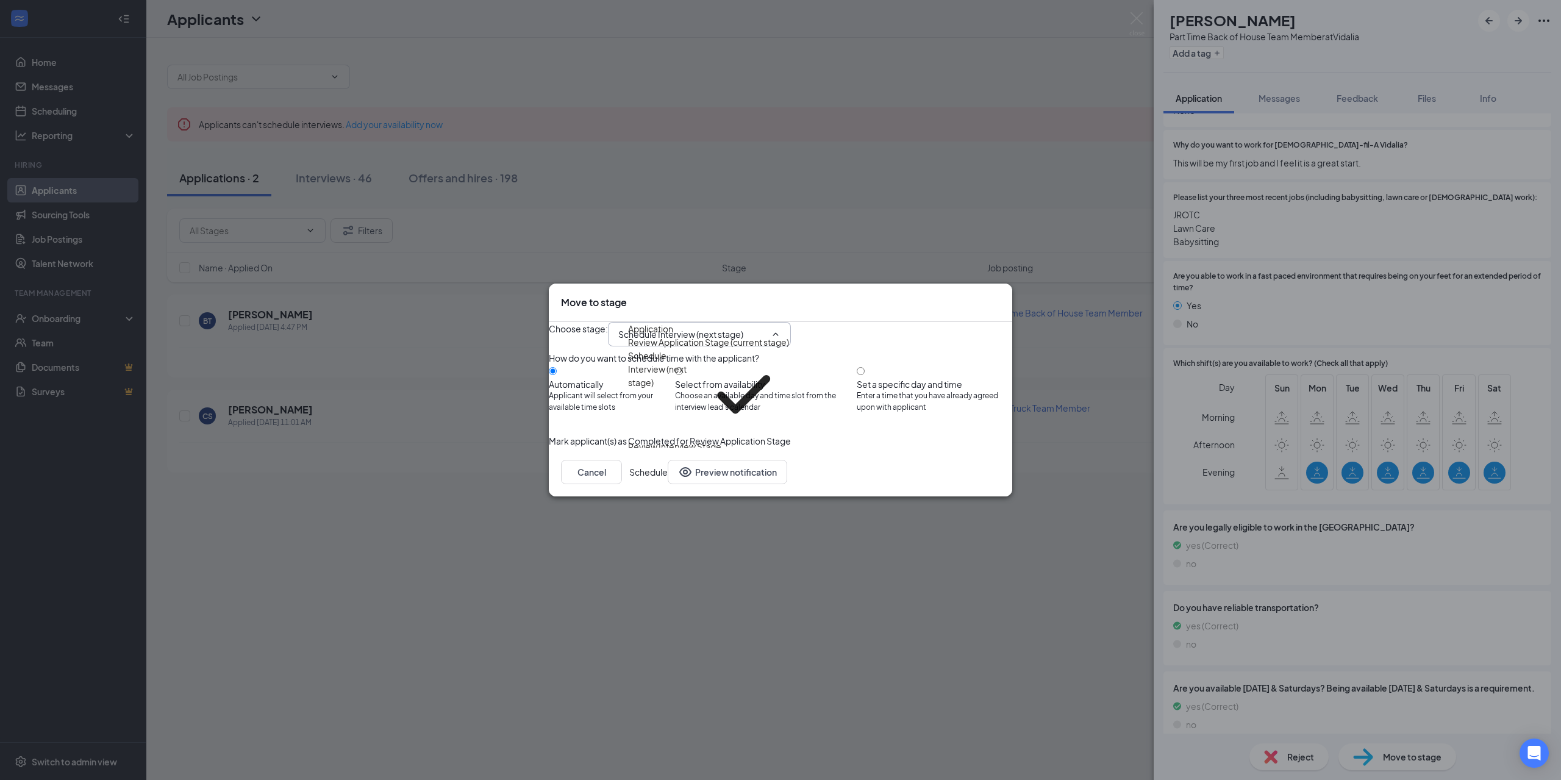
click at [708, 467] on div "Potential Candidate" at bounding box center [668, 473] width 80 height 13
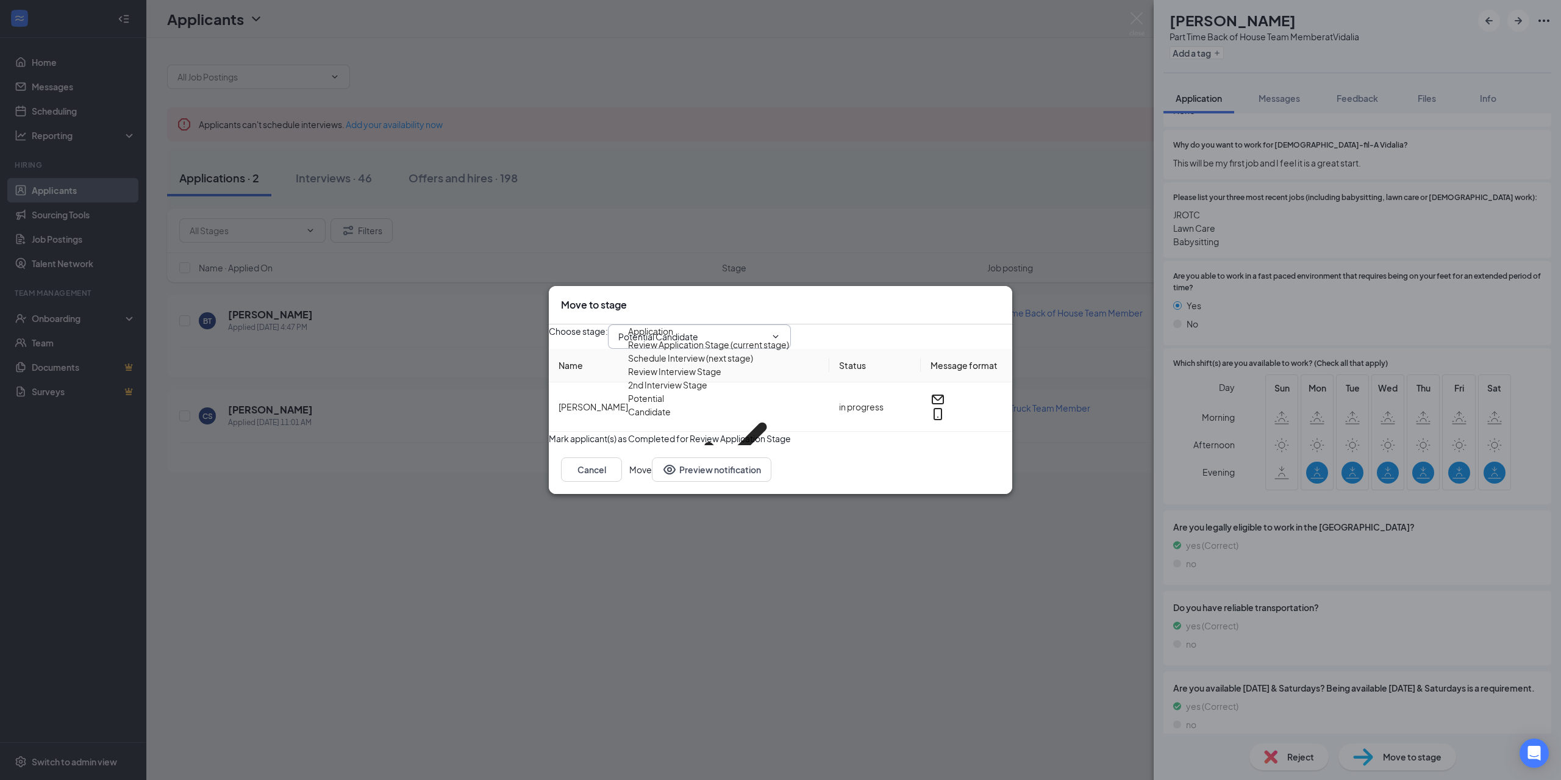
type input "Potential Candidate"
click at [652, 482] on button "Move" at bounding box center [640, 469] width 23 height 24
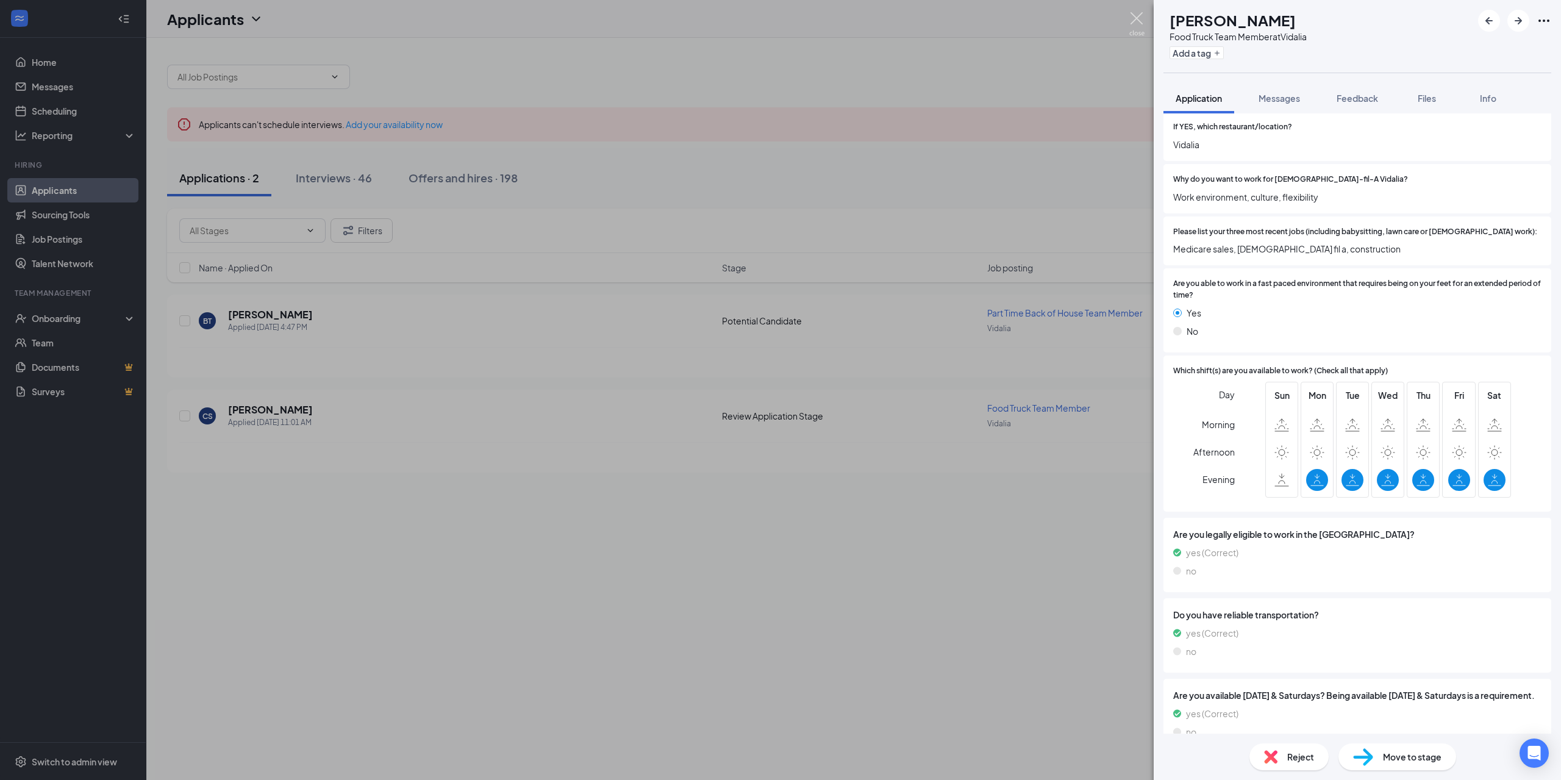
click at [1130, 21] on img at bounding box center [1137, 24] width 15 height 24
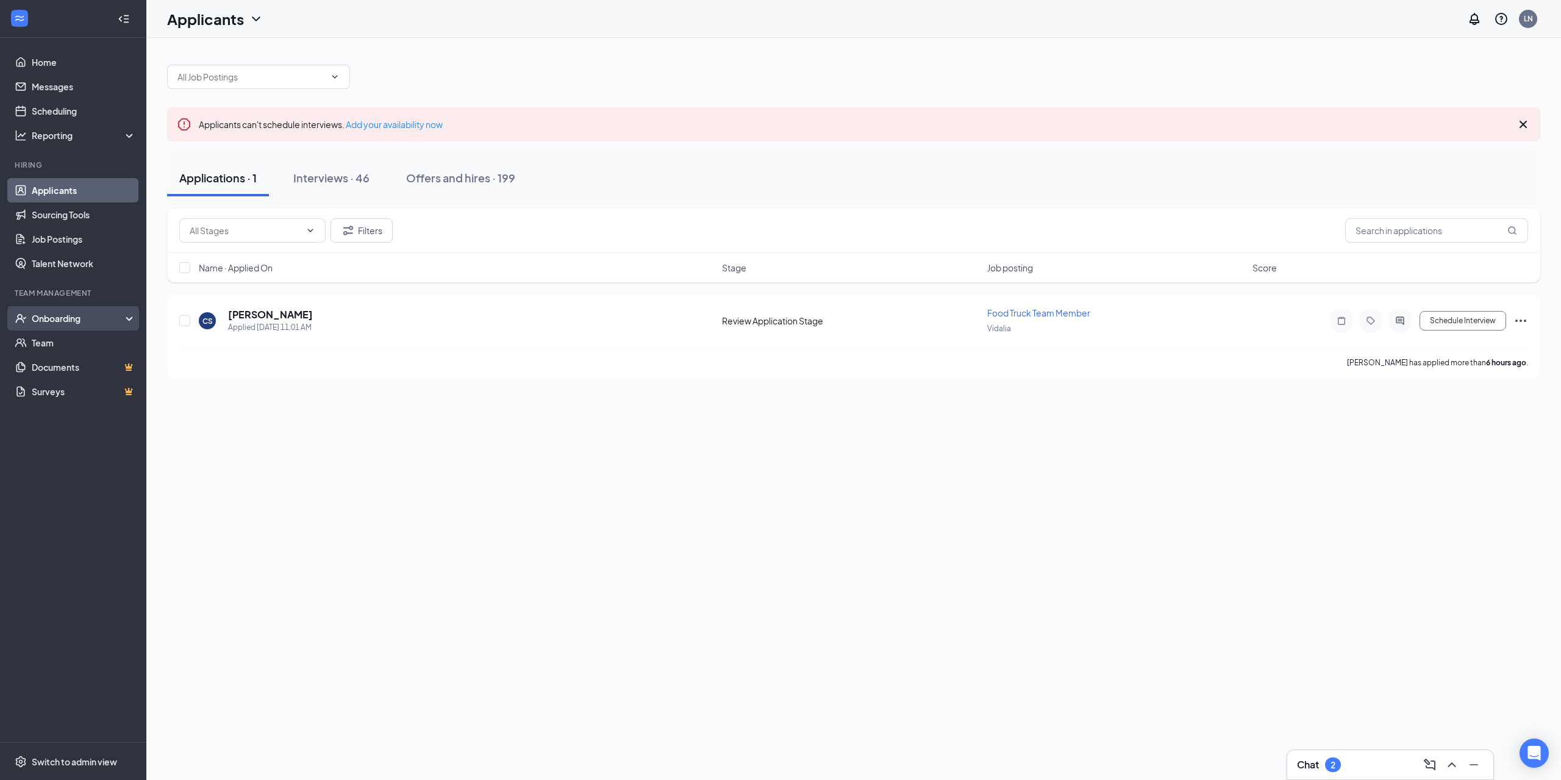
click at [65, 318] on div "Onboarding" at bounding box center [79, 318] width 94 height 12
click at [71, 337] on link "Overview" at bounding box center [82, 345] width 107 height 24
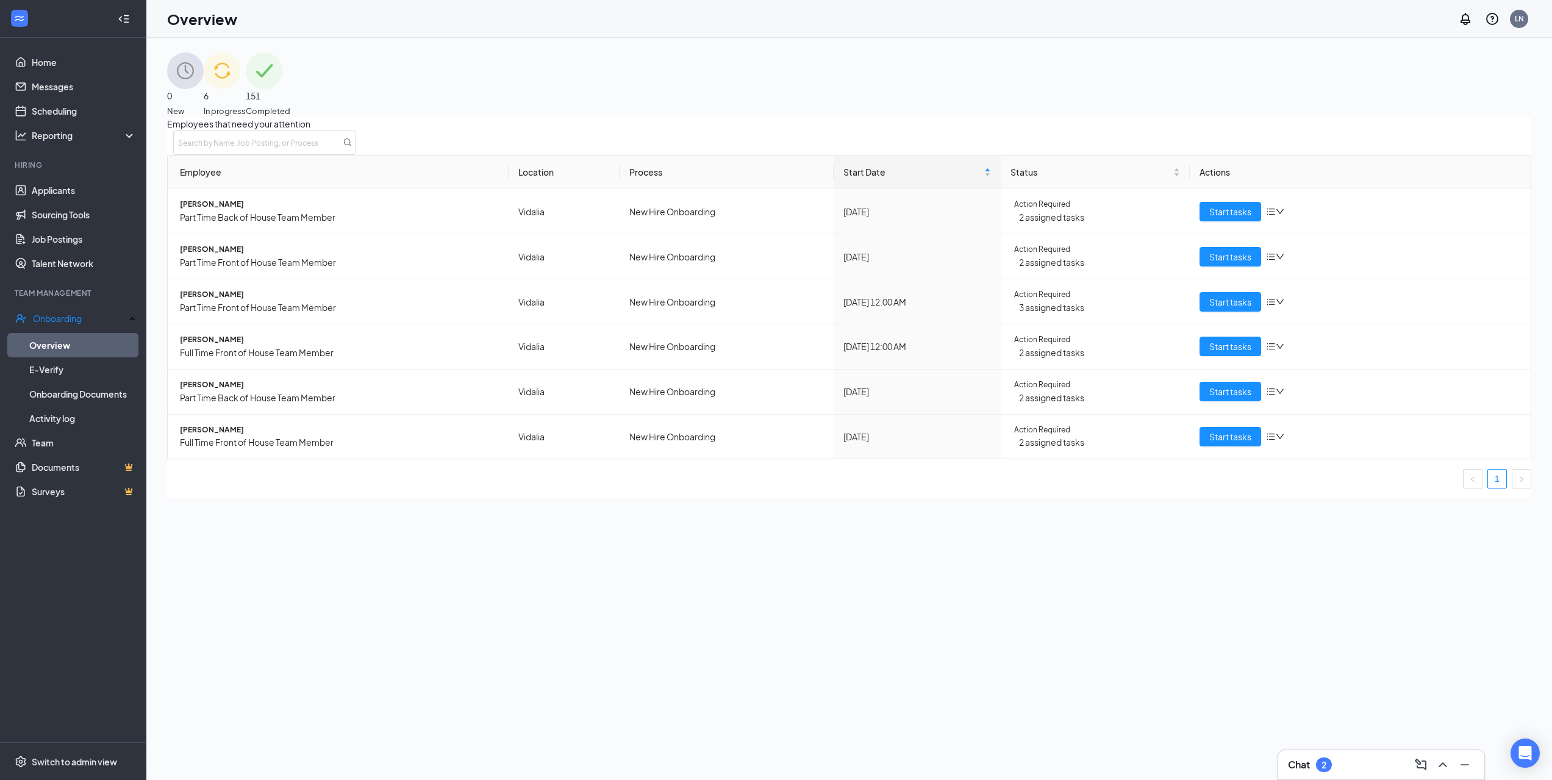
click at [290, 79] on div "151 Completed" at bounding box center [268, 84] width 45 height 65
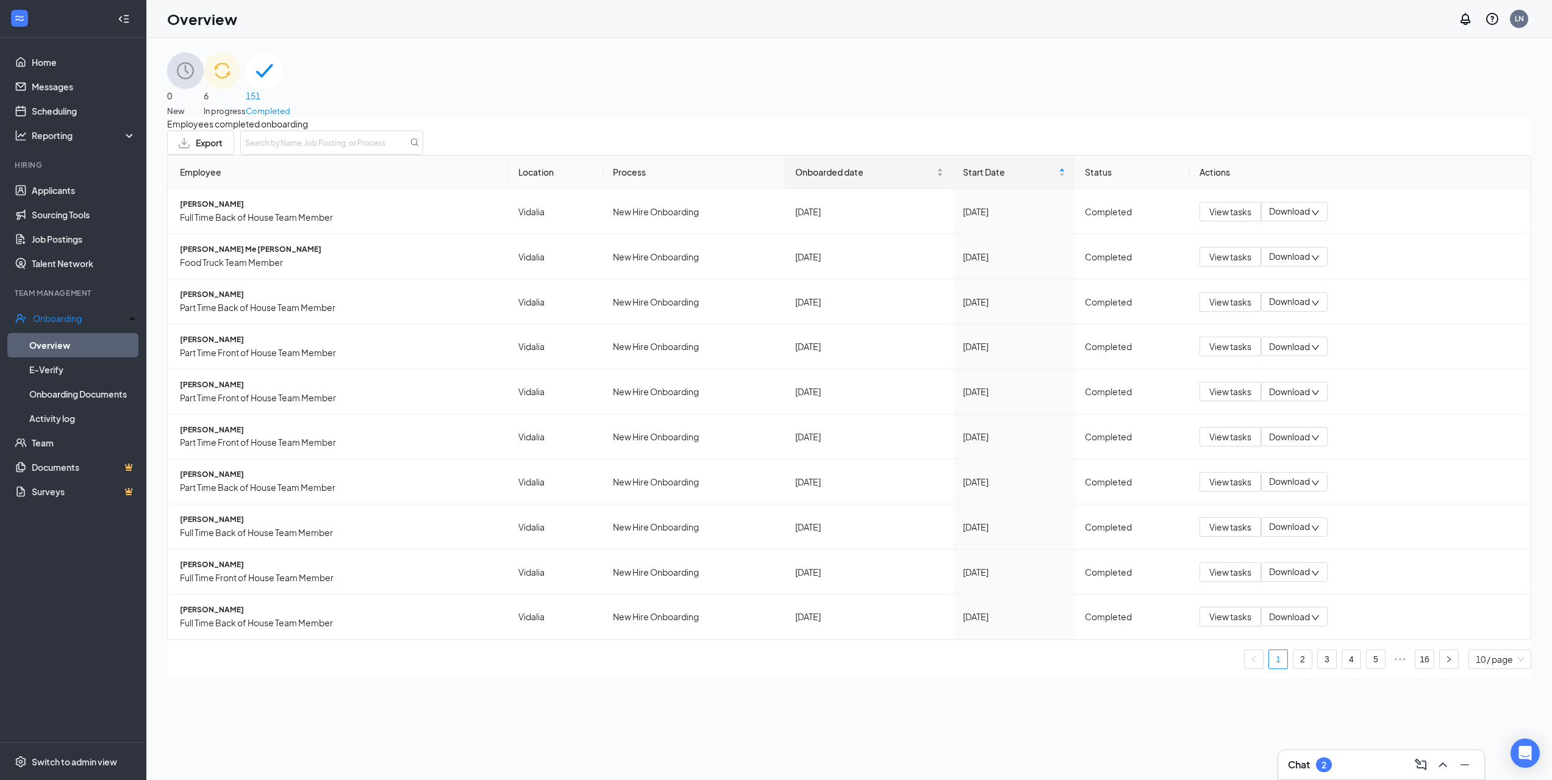
click at [854, 179] on span "Onboarded date" at bounding box center [864, 171] width 139 height 13
click at [856, 179] on span "Onboarded date" at bounding box center [864, 171] width 139 height 13
click at [215, 210] on span "Alylah M [PERSON_NAME]" at bounding box center [339, 205] width 319 height 12
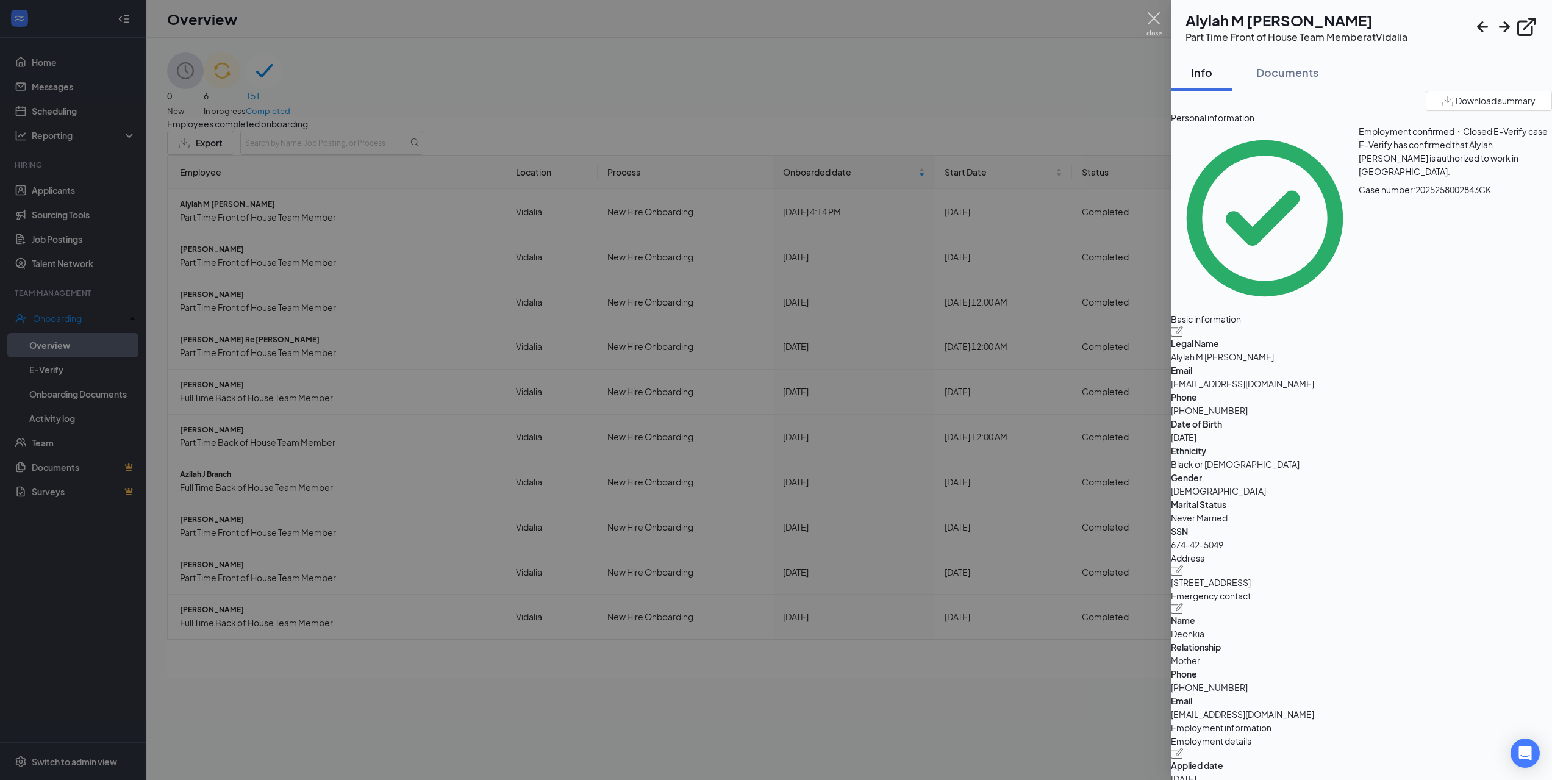
click at [1157, 16] on img at bounding box center [1154, 24] width 15 height 24
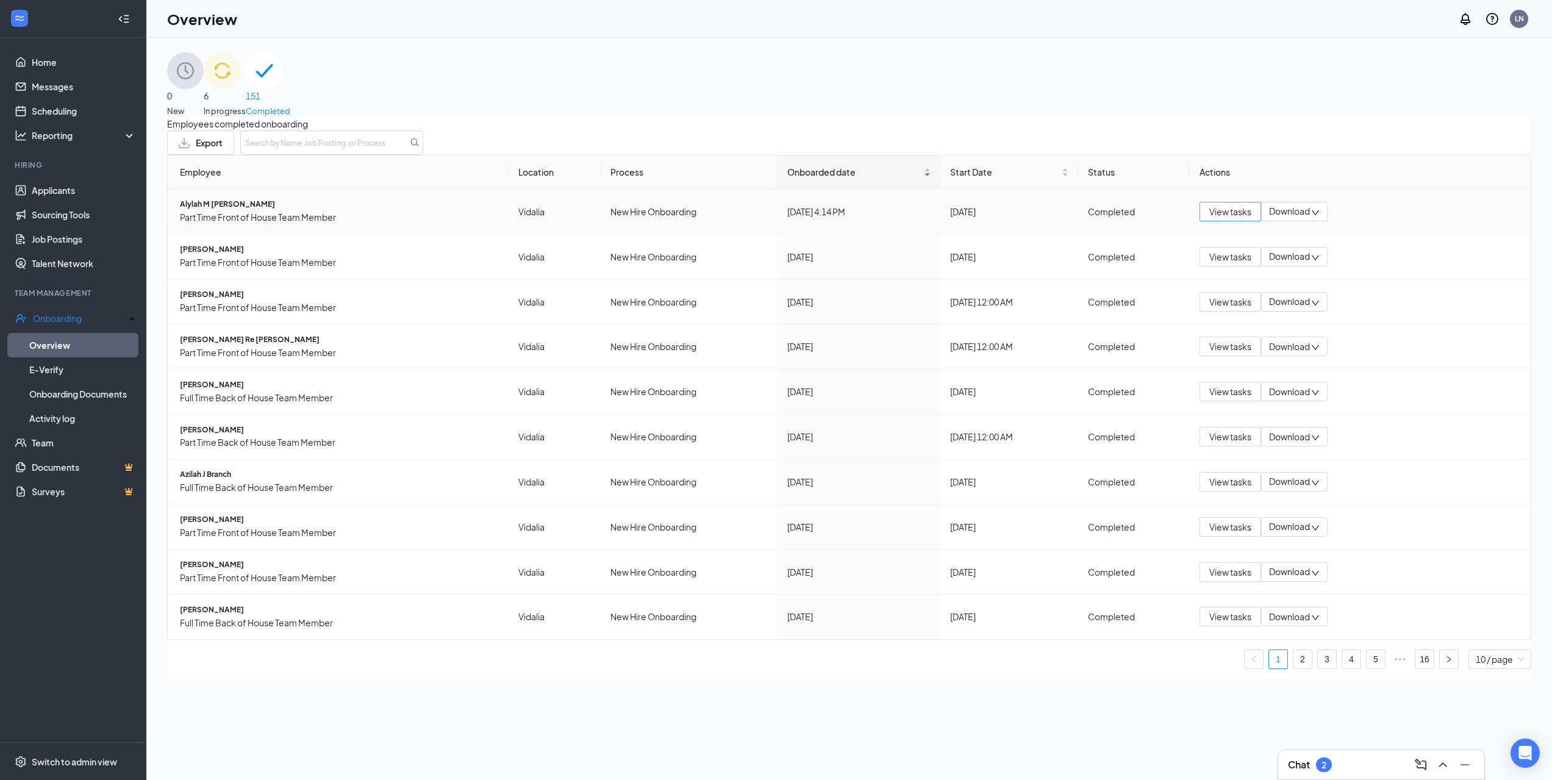
click at [1215, 218] on span "View tasks" at bounding box center [1230, 211] width 42 height 13
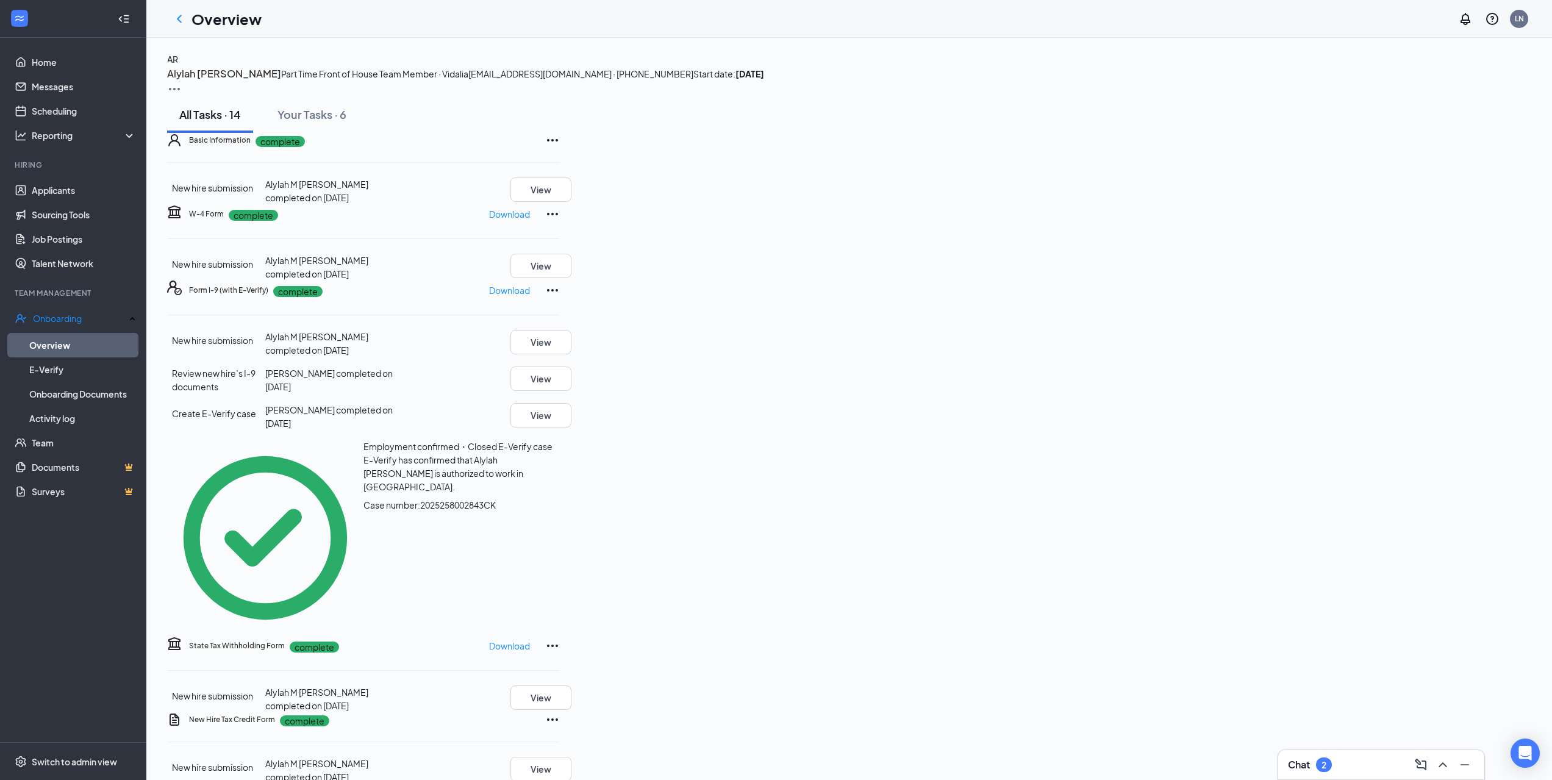
drag, startPoint x: 178, startPoint y: 12, endPoint x: 193, endPoint y: 26, distance: 20.7
click at [177, 12] on icon "ChevronLeft" at bounding box center [179, 19] width 15 height 15
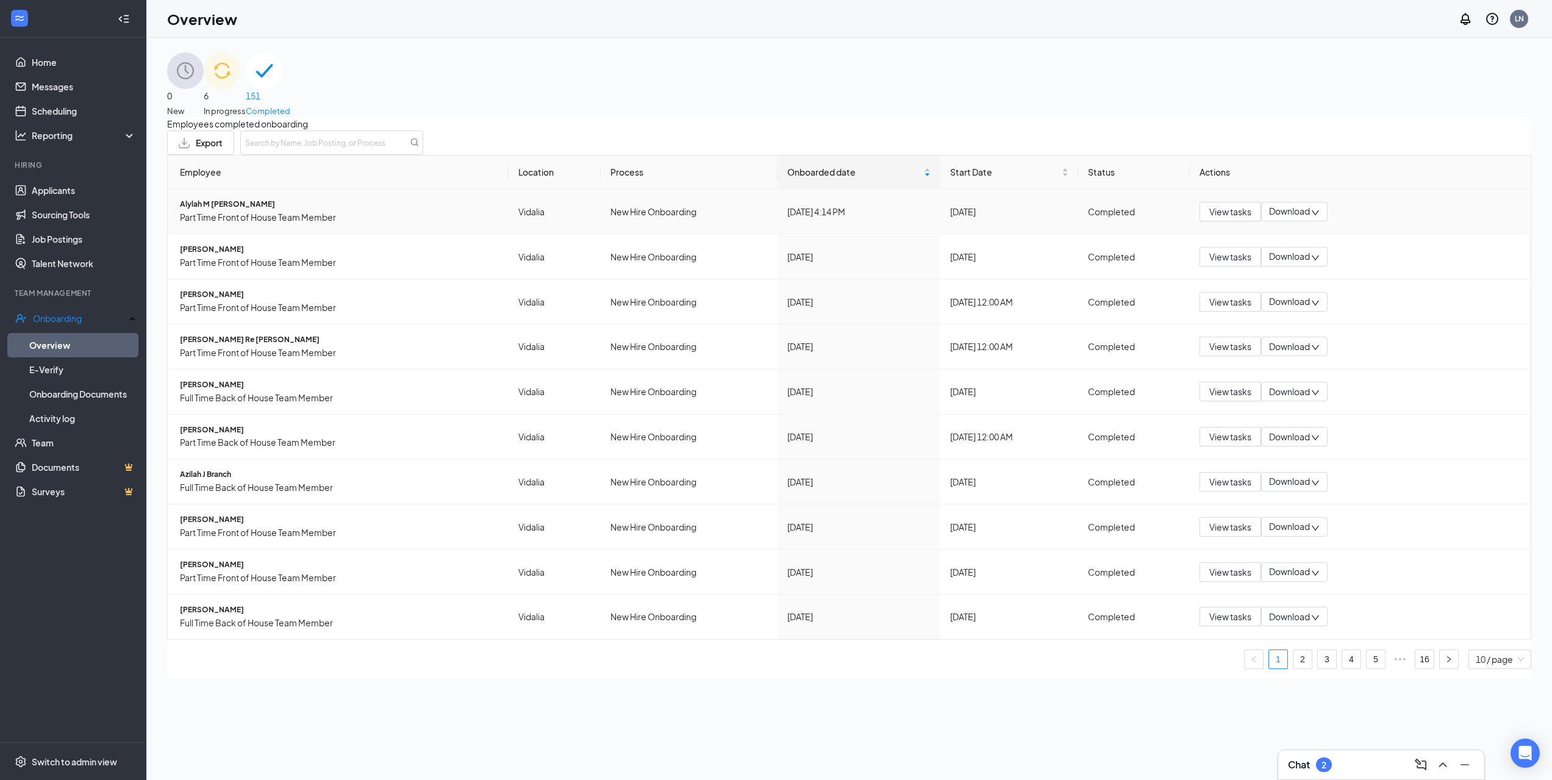
click at [1320, 221] on div "Download" at bounding box center [1294, 212] width 66 height 20
click at [1337, 279] on div "Download files" at bounding box center [1316, 273] width 99 height 15
click at [246, 96] on div "6 In progress" at bounding box center [225, 84] width 42 height 65
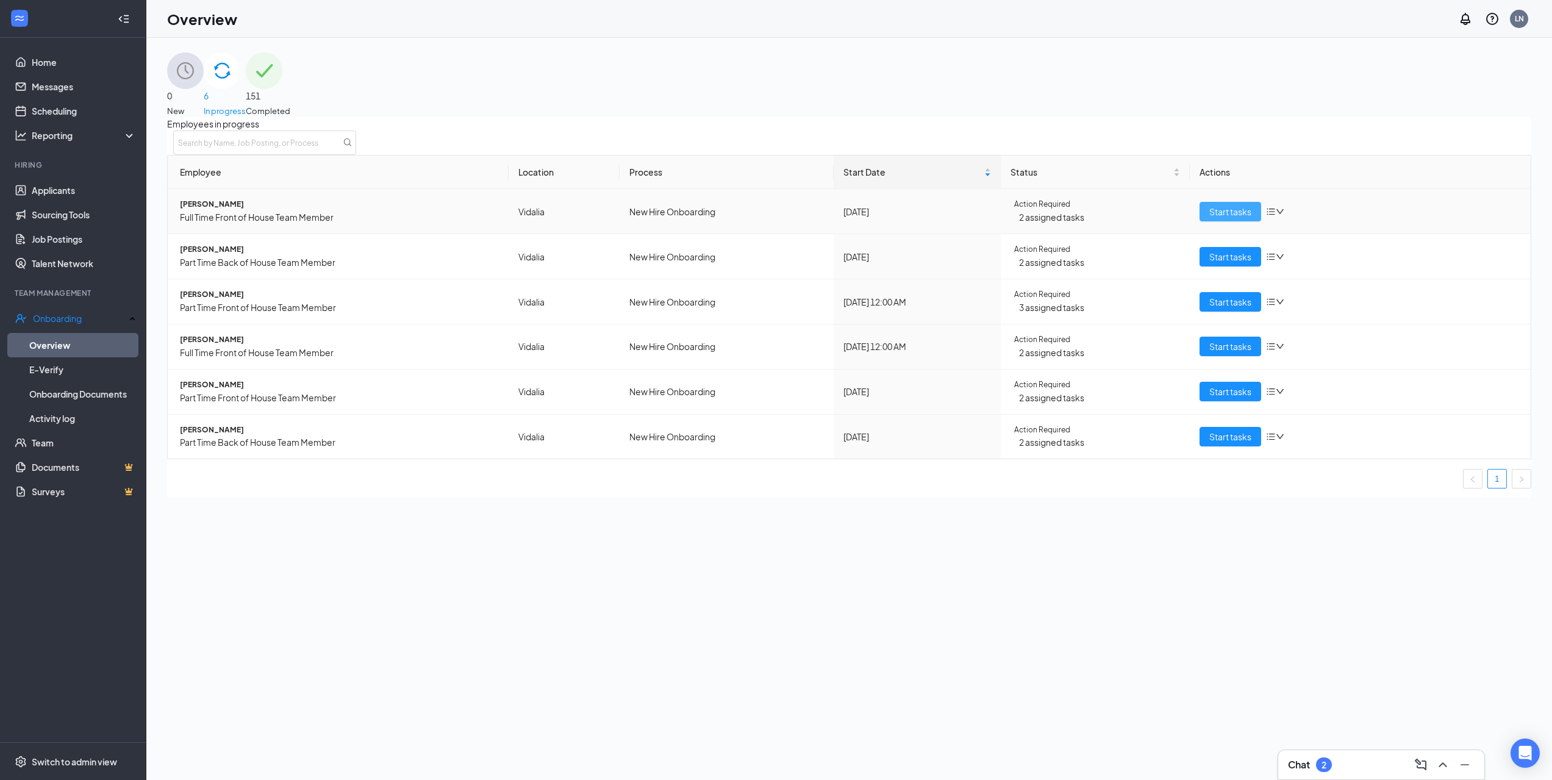
click at [1238, 220] on button "Start tasks" at bounding box center [1231, 212] width 62 height 20
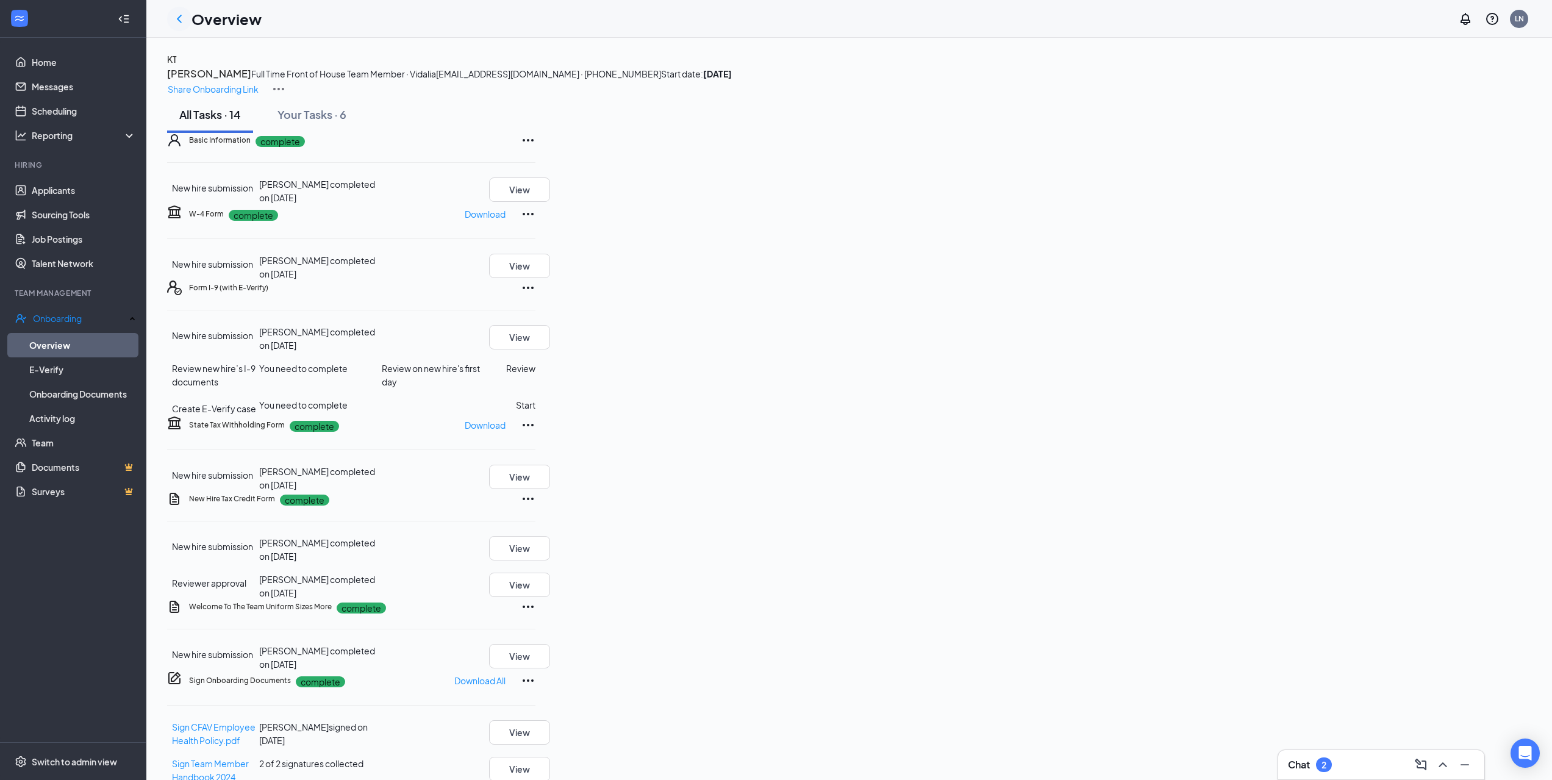
click at [187, 15] on div at bounding box center [179, 19] width 24 height 24
click at [184, 16] on icon "ChevronLeft" at bounding box center [179, 19] width 15 height 15
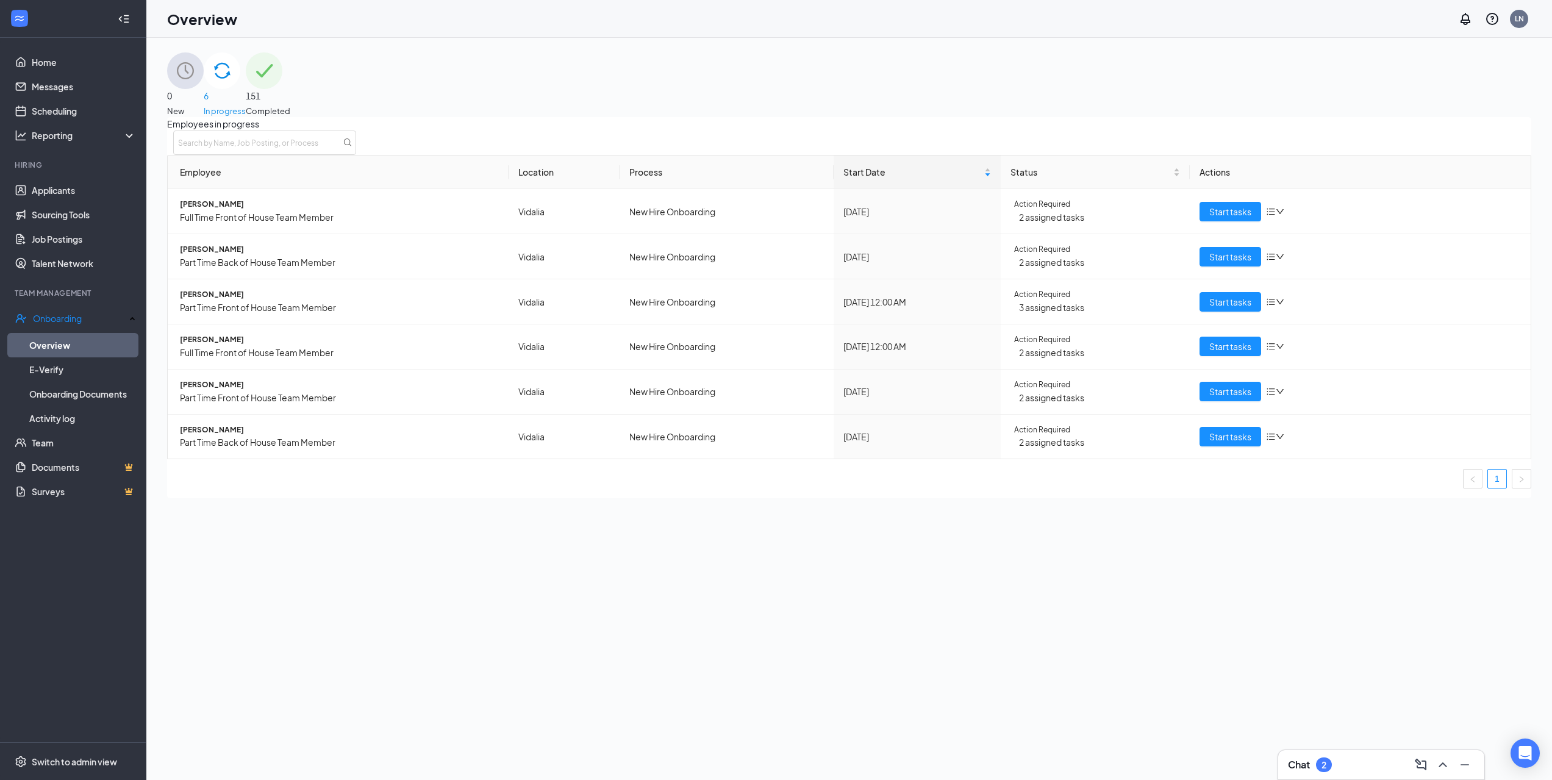
click at [290, 107] on div "151 Completed" at bounding box center [268, 84] width 45 height 65
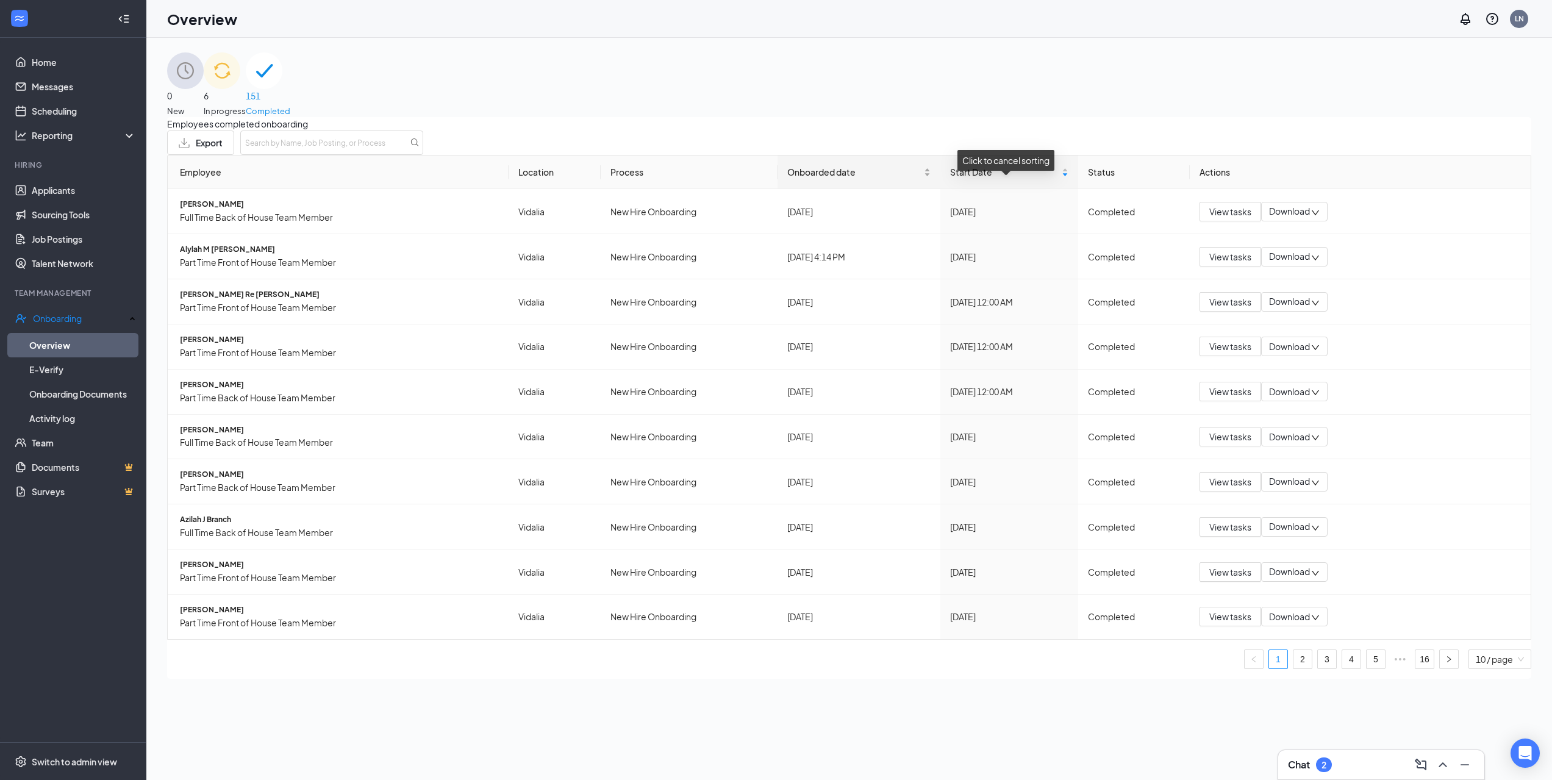
click at [902, 179] on div "Onboarded date" at bounding box center [858, 171] width 143 height 13
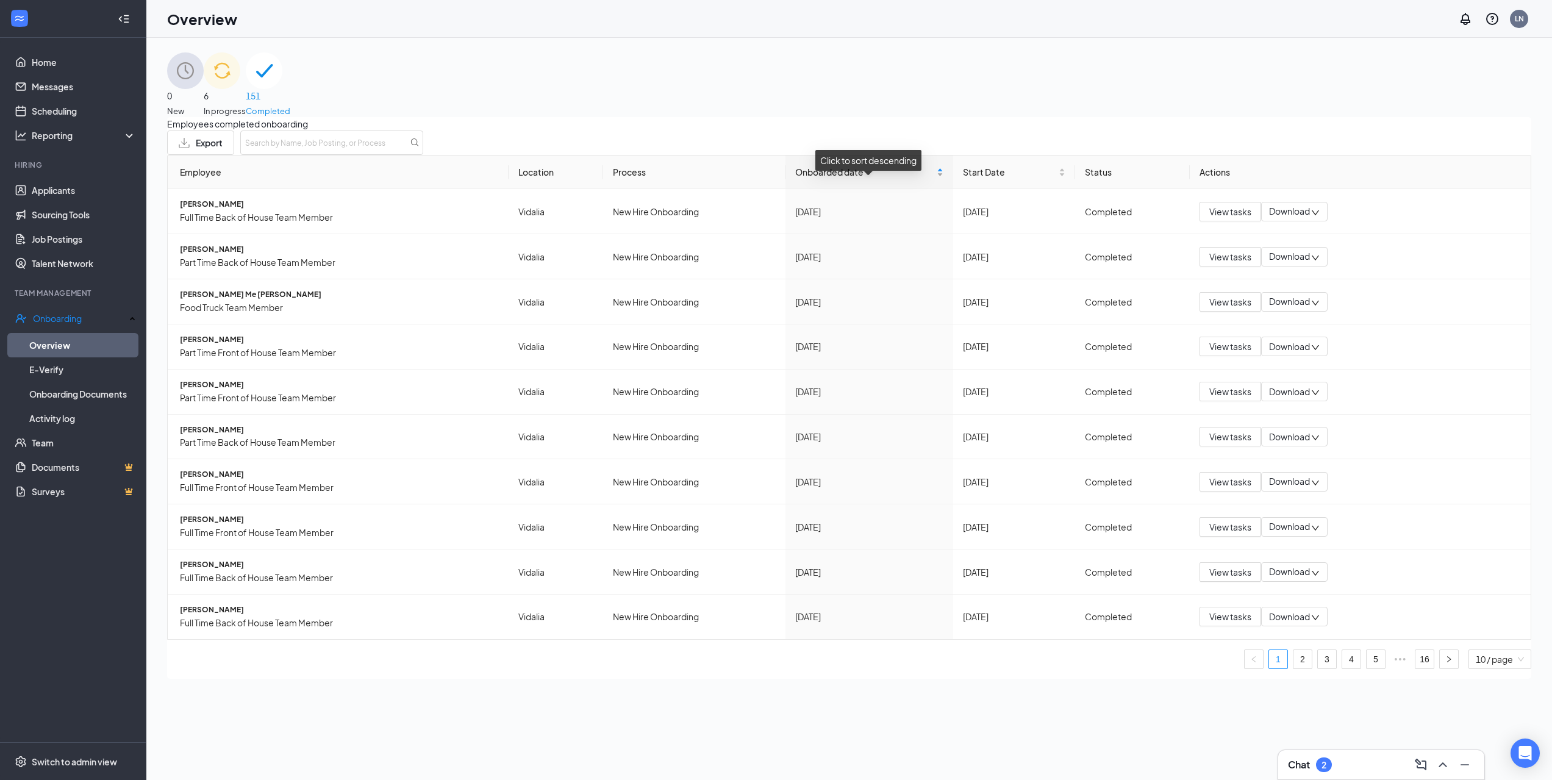
click at [901, 179] on div "Onboarded date" at bounding box center [869, 171] width 148 height 13
click at [246, 81] on div "6 In progress" at bounding box center [225, 84] width 42 height 65
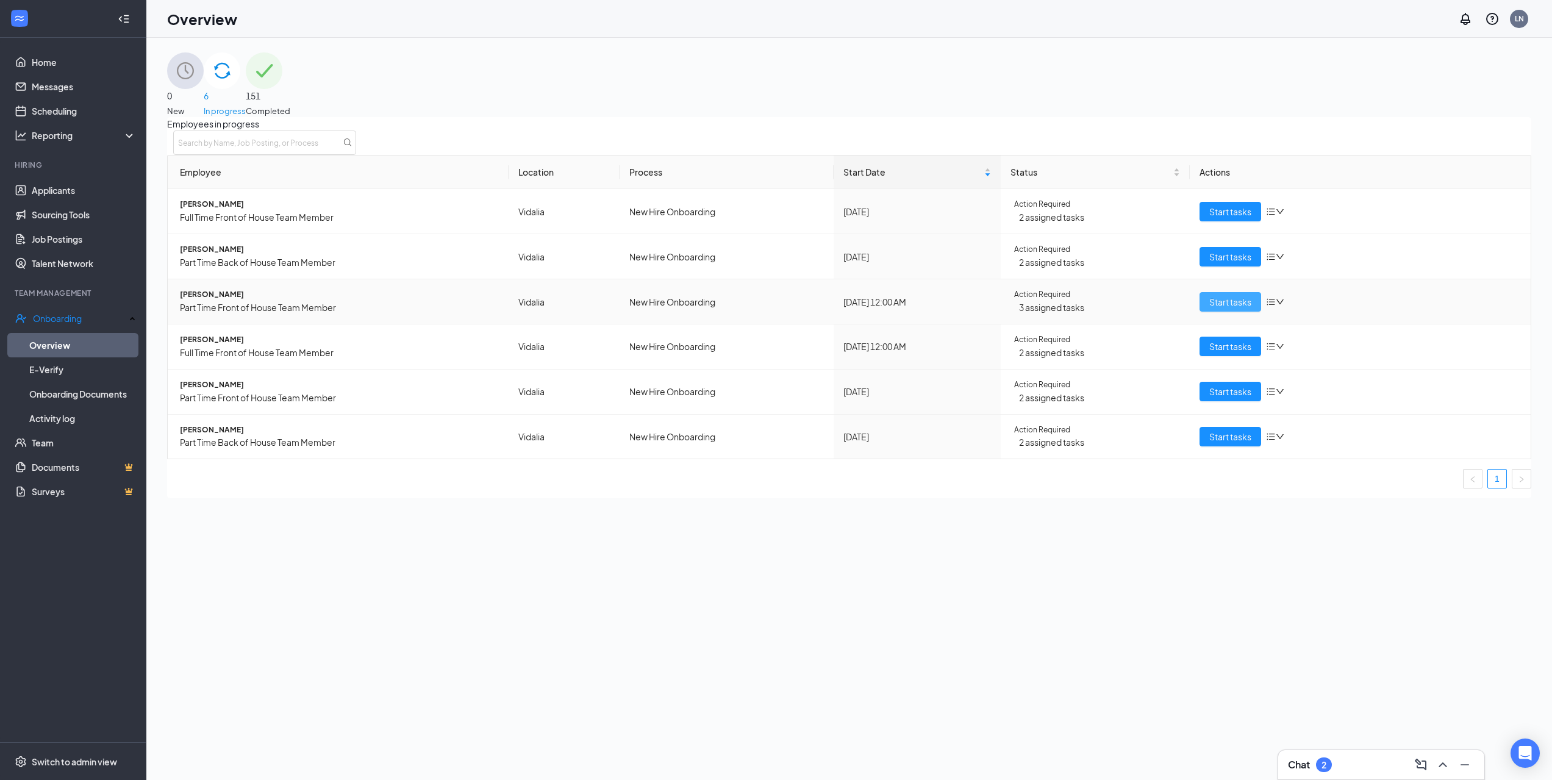
click at [1209, 309] on span "Start tasks" at bounding box center [1230, 301] width 42 height 13
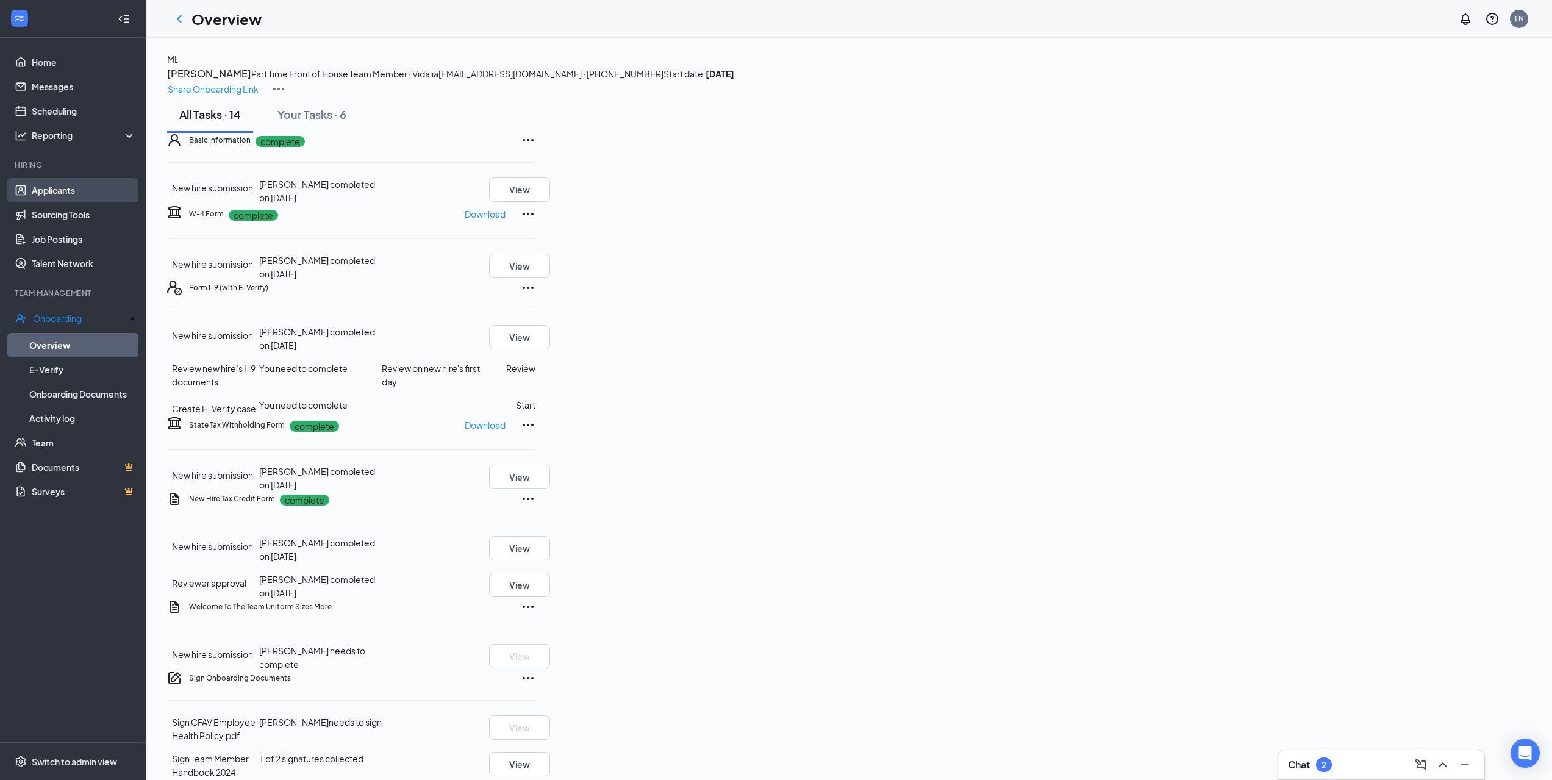
click at [98, 191] on link "Applicants" at bounding box center [84, 190] width 104 height 24
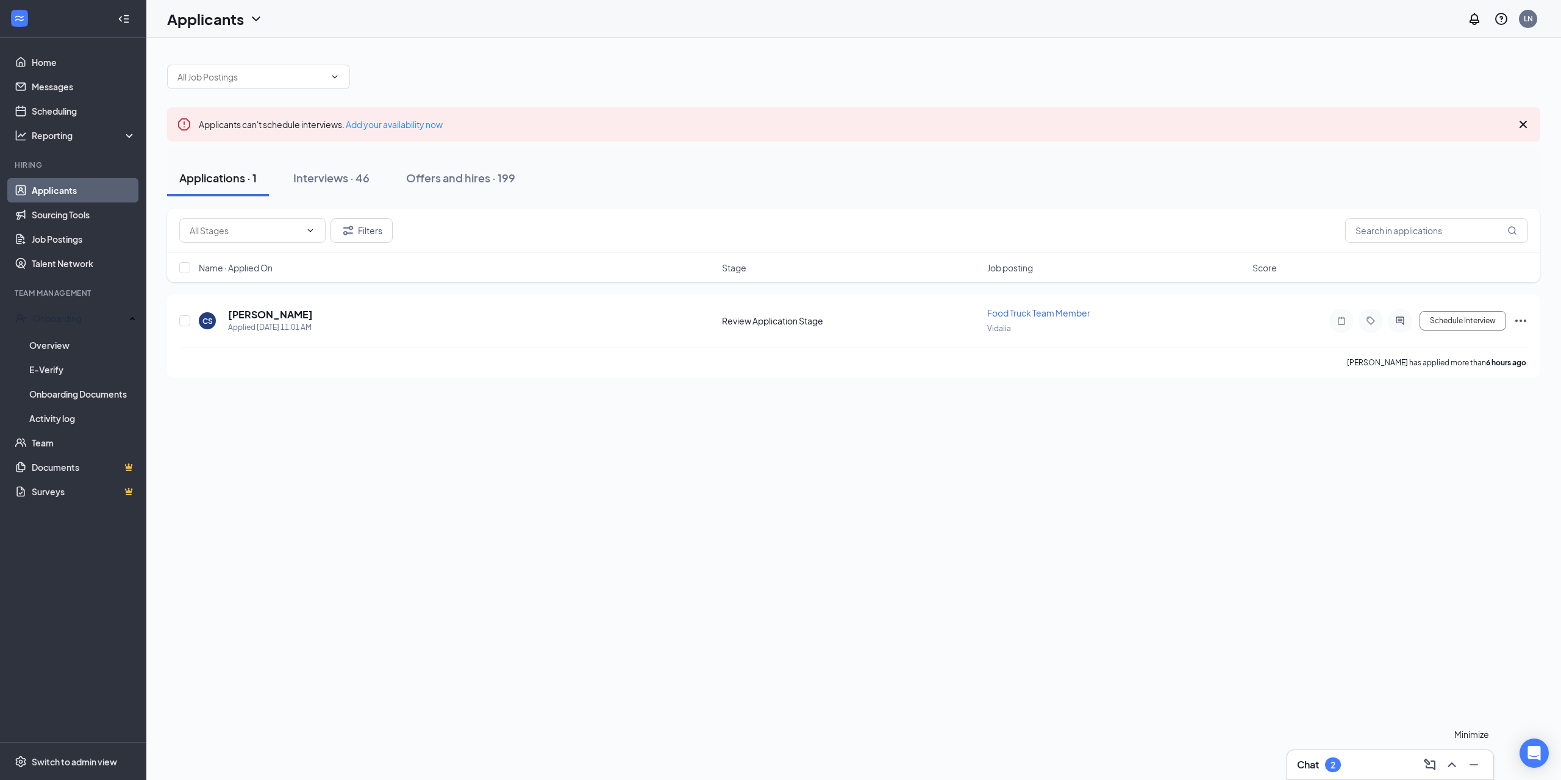
click at [1463, 761] on div at bounding box center [1473, 765] width 22 height 20
click at [1457, 762] on icon "ChevronUp" at bounding box center [1452, 764] width 15 height 15
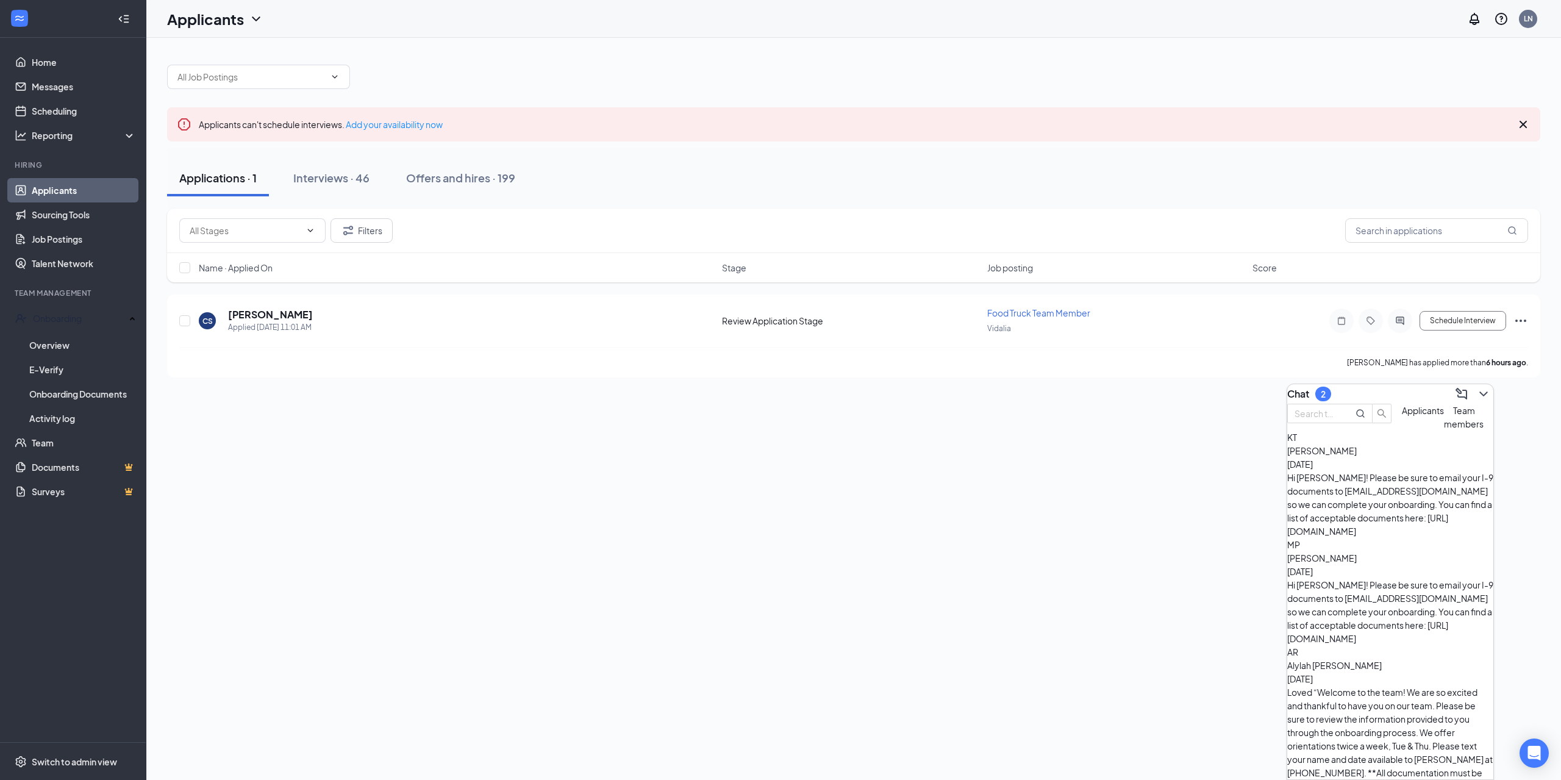
click at [1402, 431] on button "Applicants" at bounding box center [1423, 417] width 42 height 27
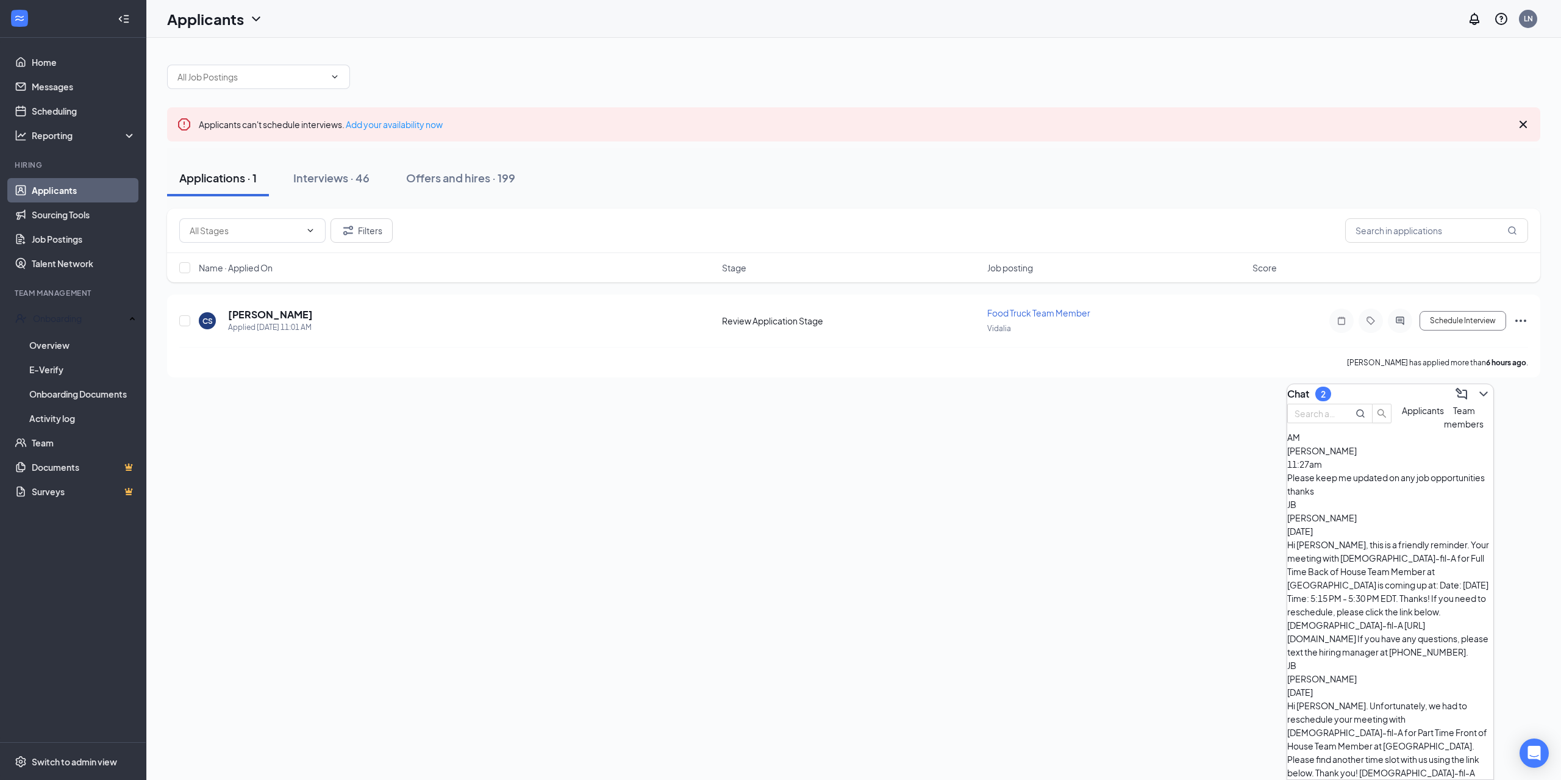
click at [1381, 498] on div "Please keep me updated on any job opportunities thanks" at bounding box center [1391, 484] width 206 height 27
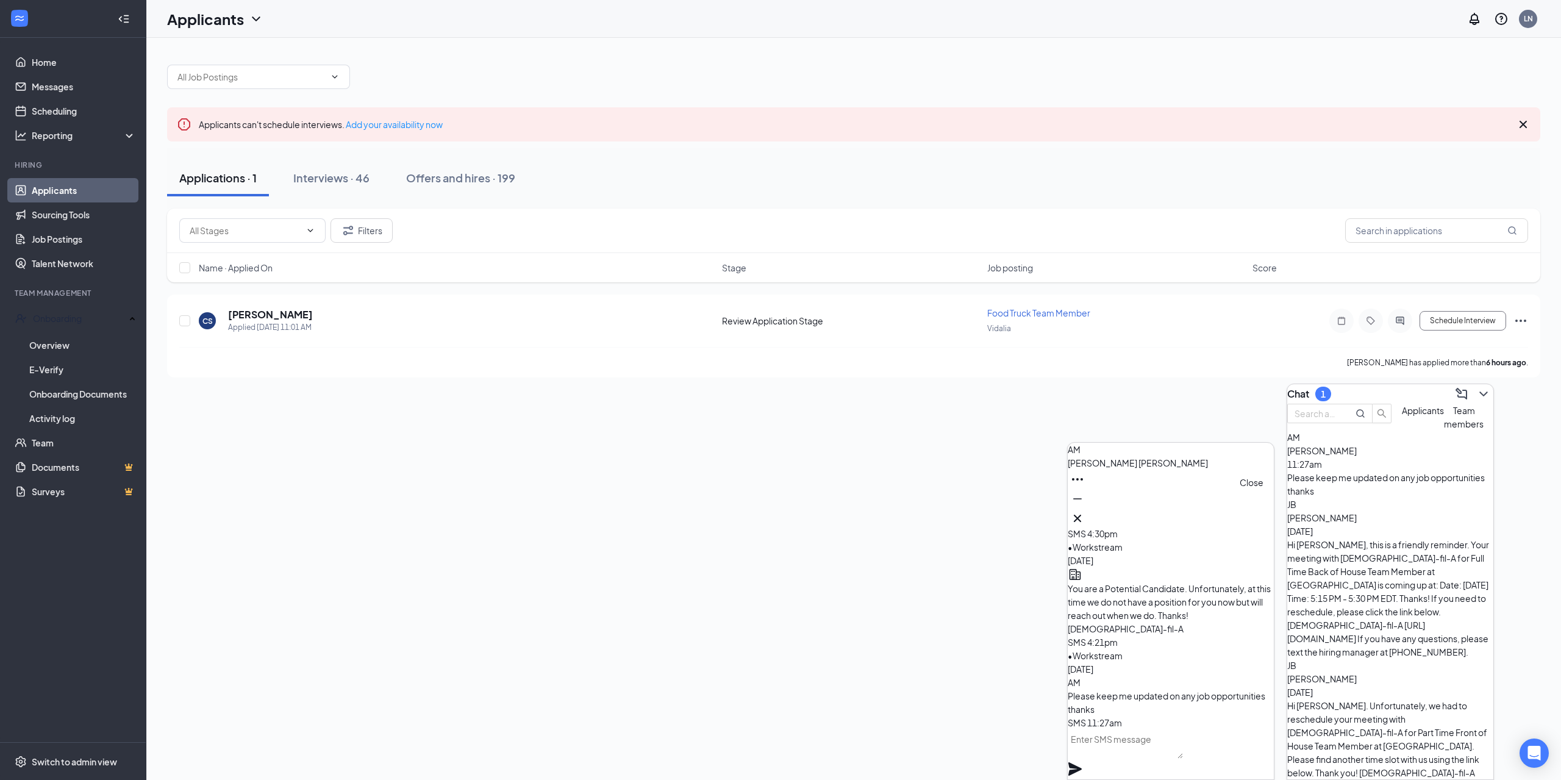
click at [1085, 519] on icon "Cross" at bounding box center [1077, 518] width 15 height 15
